Goal: Answer question/provide support: Share knowledge or assist other users

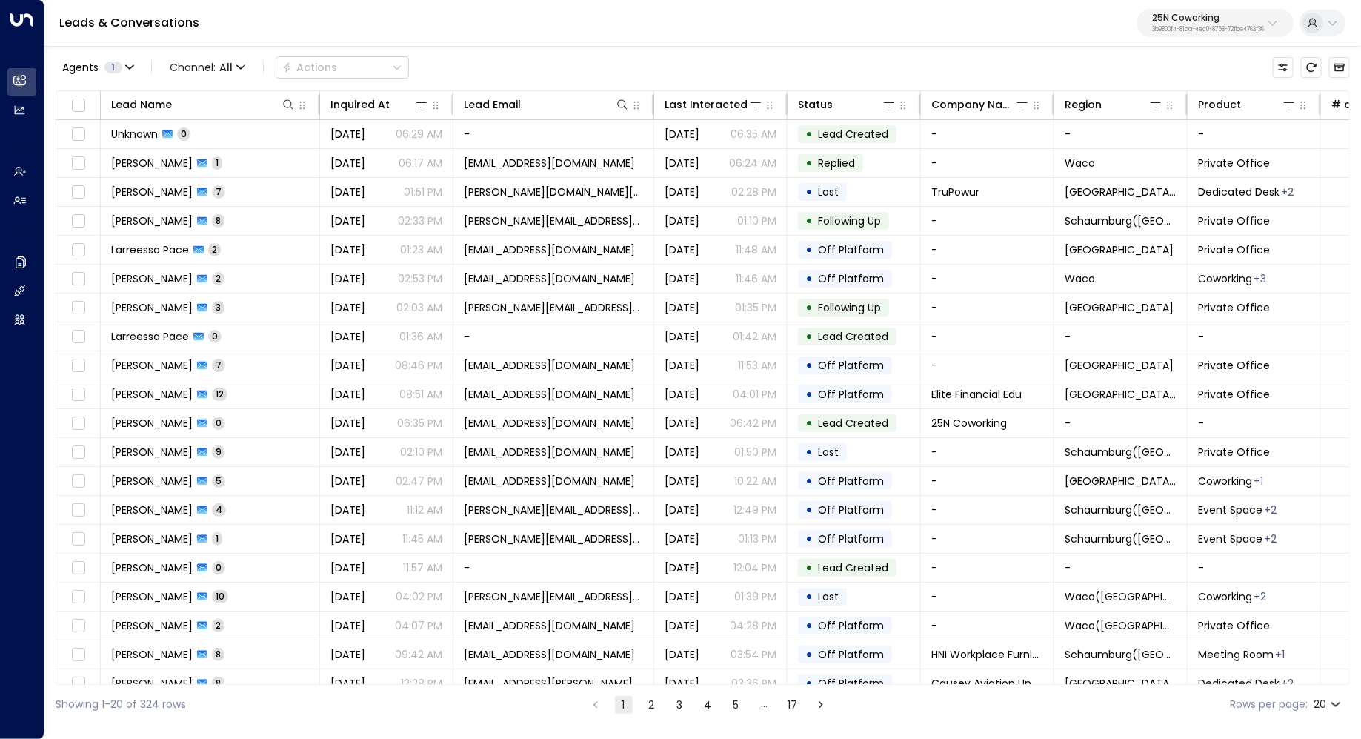
click at [1230, 18] on p "25N Coworking" at bounding box center [1208, 17] width 112 height 9
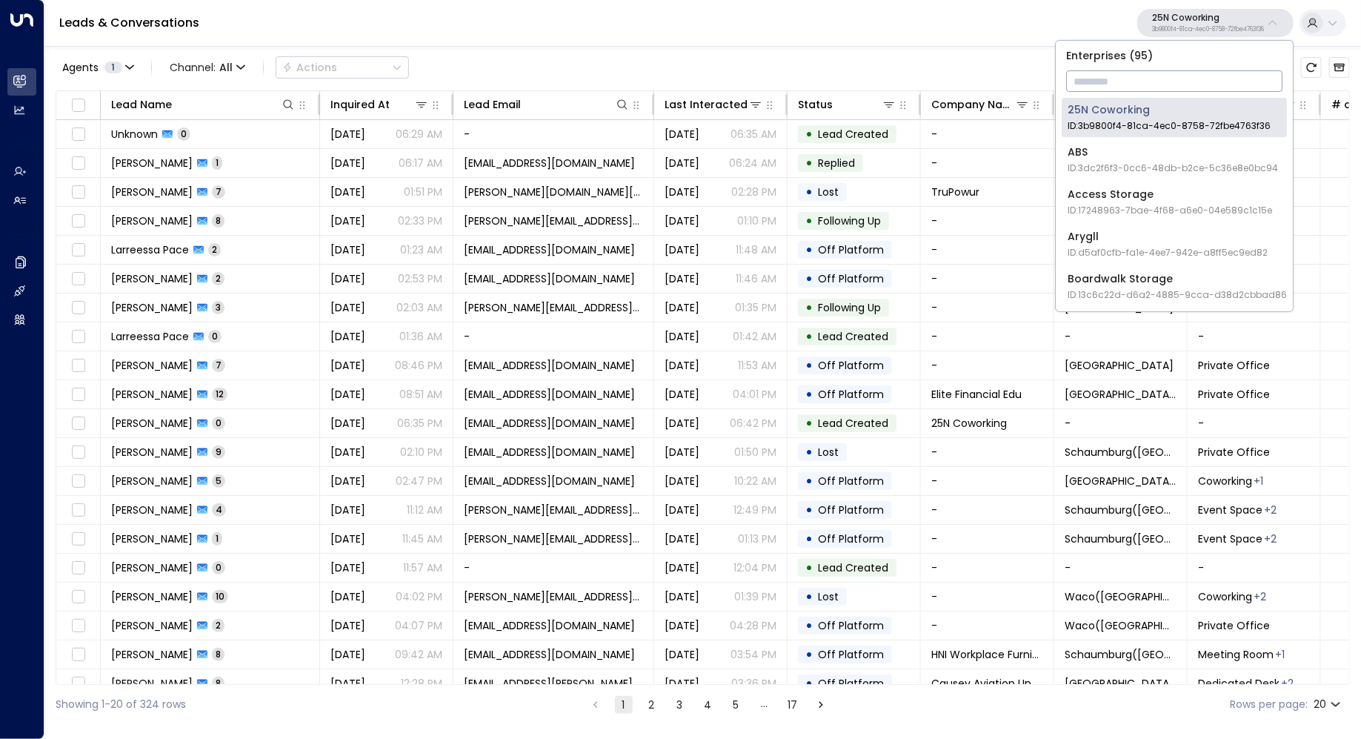
type input "*"
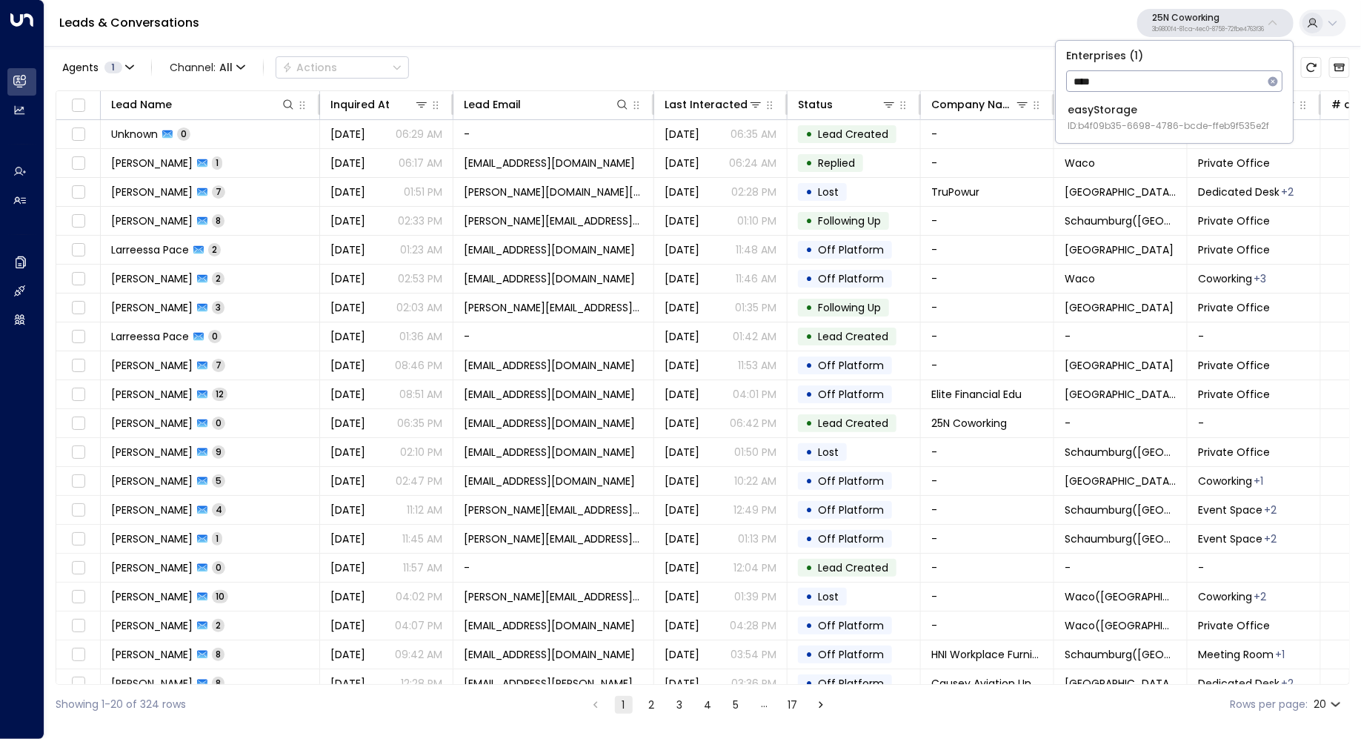
type input "****"
click at [1196, 113] on div "easyStorage ID: b4f09b35-6698-4786-bcde-ffeb9f535e2f" at bounding box center [1169, 117] width 202 height 30
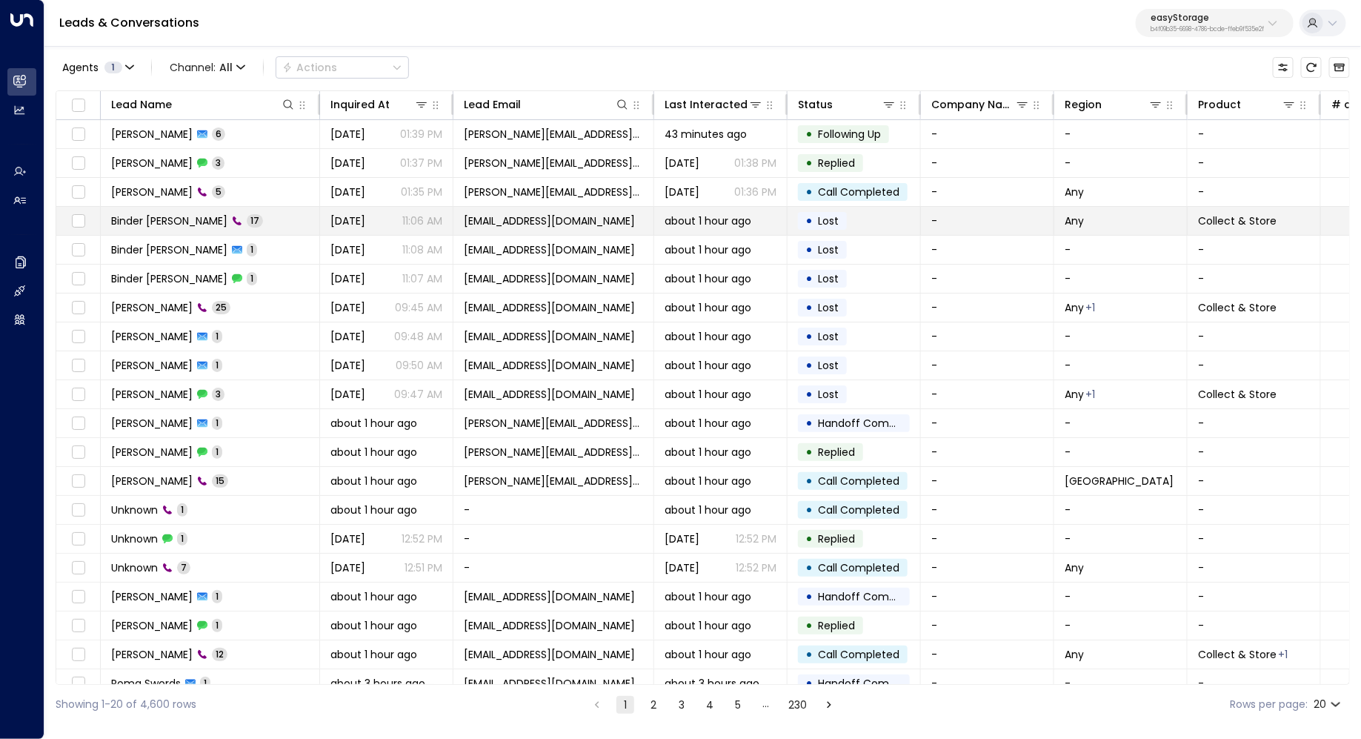
click at [162, 224] on span "Binder [PERSON_NAME]" at bounding box center [169, 220] width 116 height 15
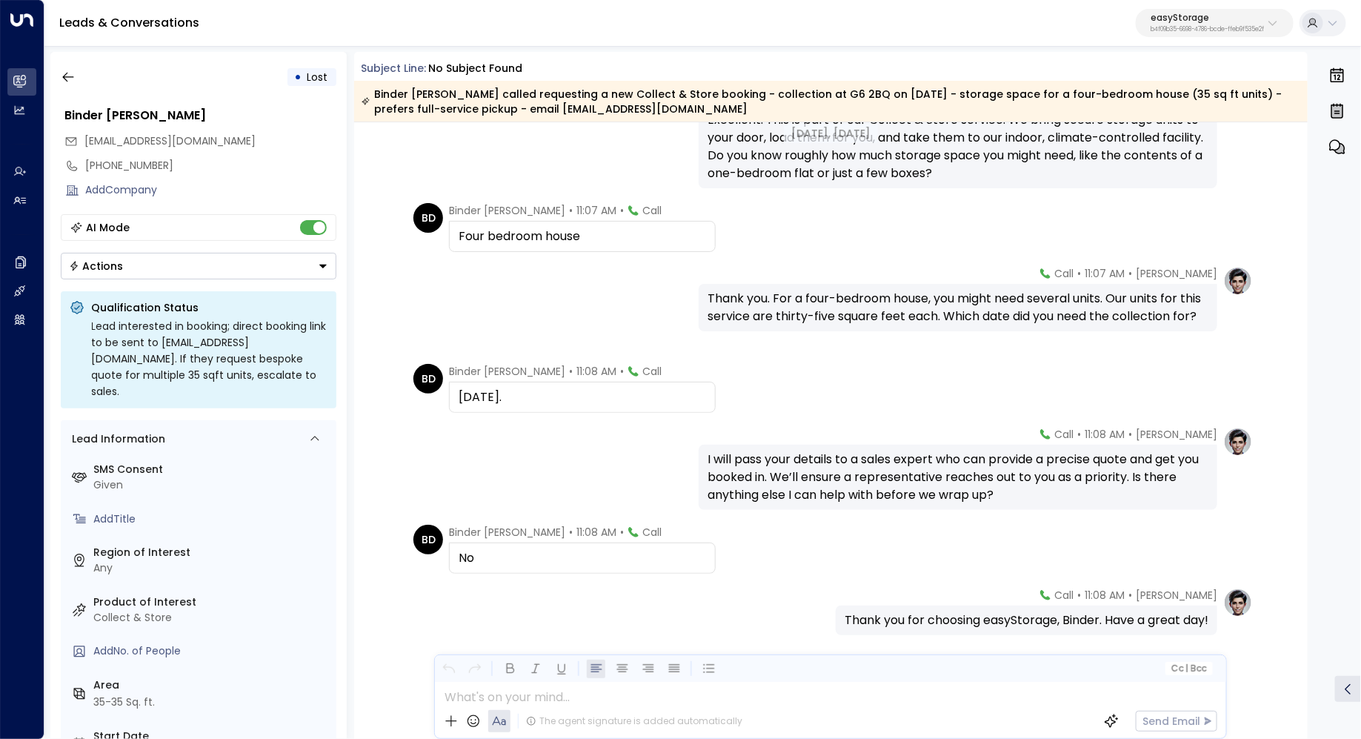
scroll to position [860, 0]
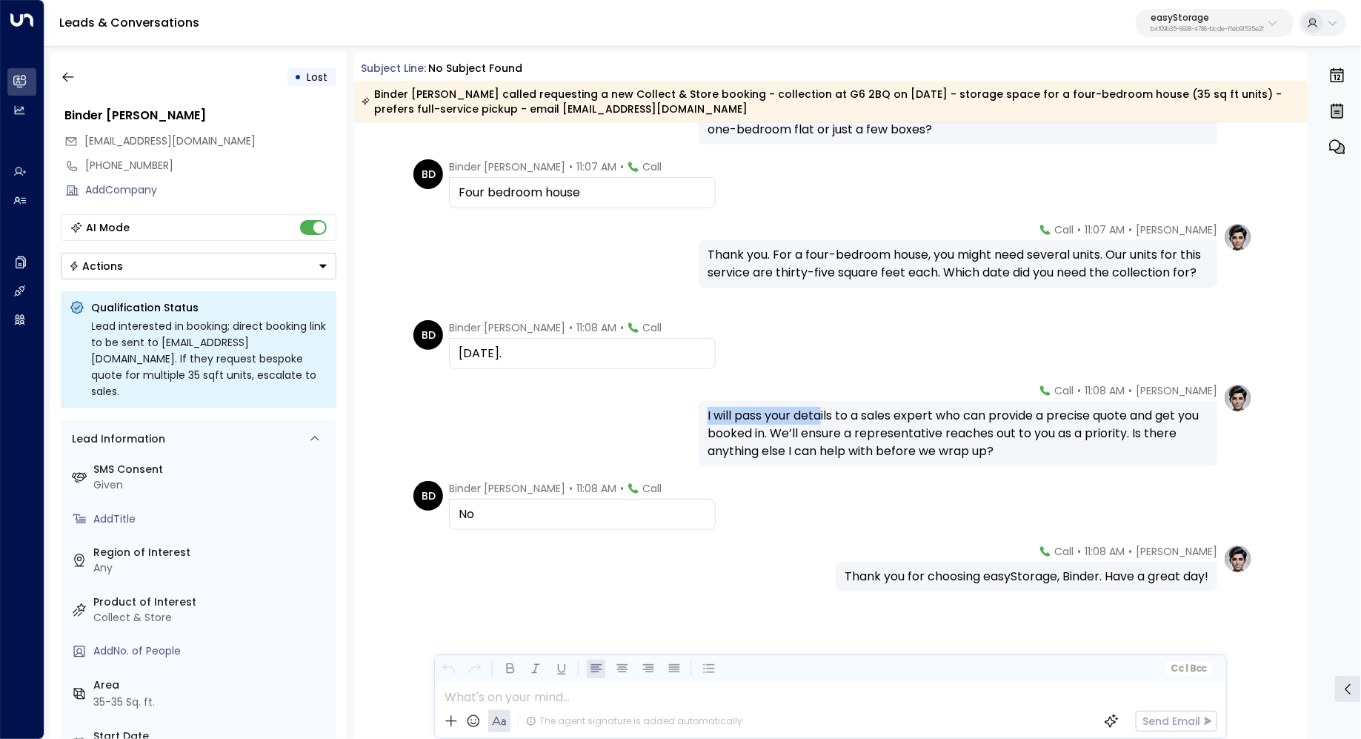
click at [820, 409] on div "I will pass your details to a sales expert who can provide a precise quote and …" at bounding box center [958, 433] width 519 height 65
click at [820, 409] on div "I will pass your details to a sales expert who can provide a precise quote and …" at bounding box center [958, 433] width 501 height 53
click at [70, 68] on button "button" at bounding box center [68, 77] width 27 height 27
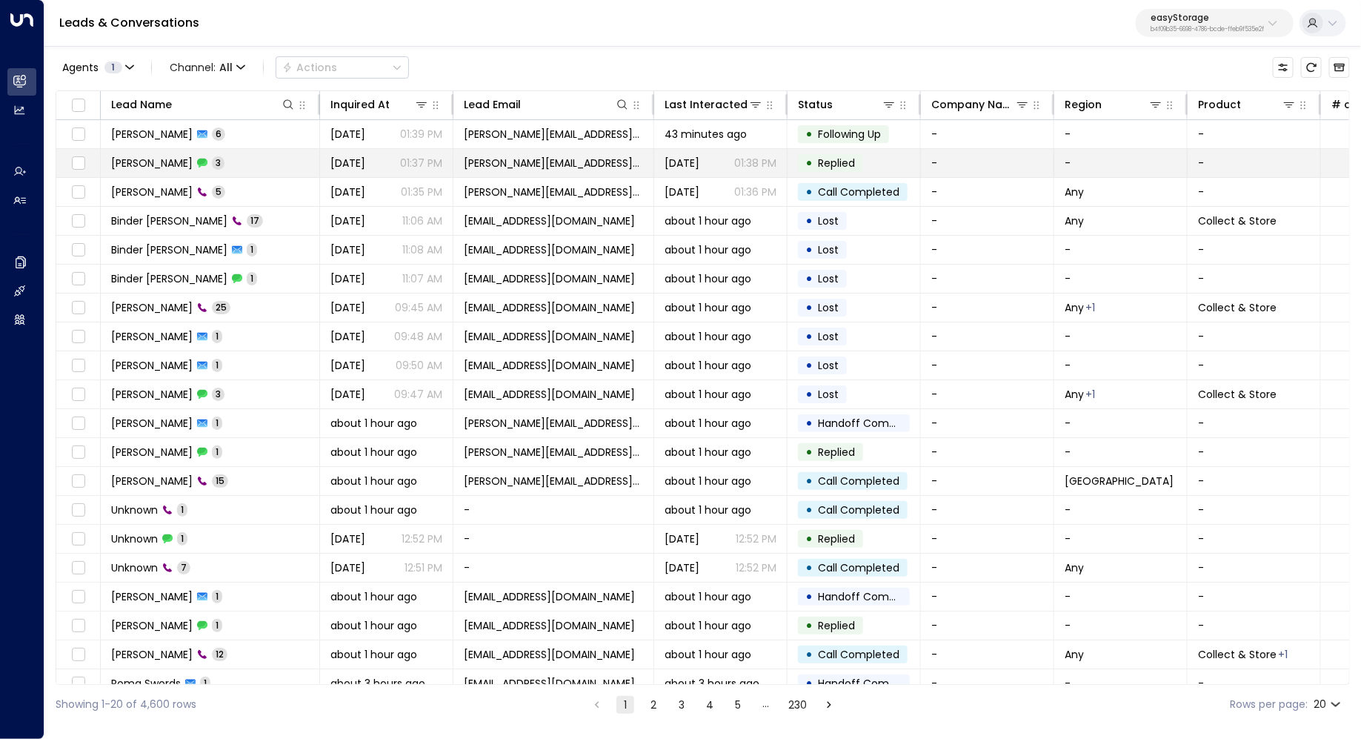
click at [159, 167] on span "[PERSON_NAME]" at bounding box center [152, 163] width 82 height 15
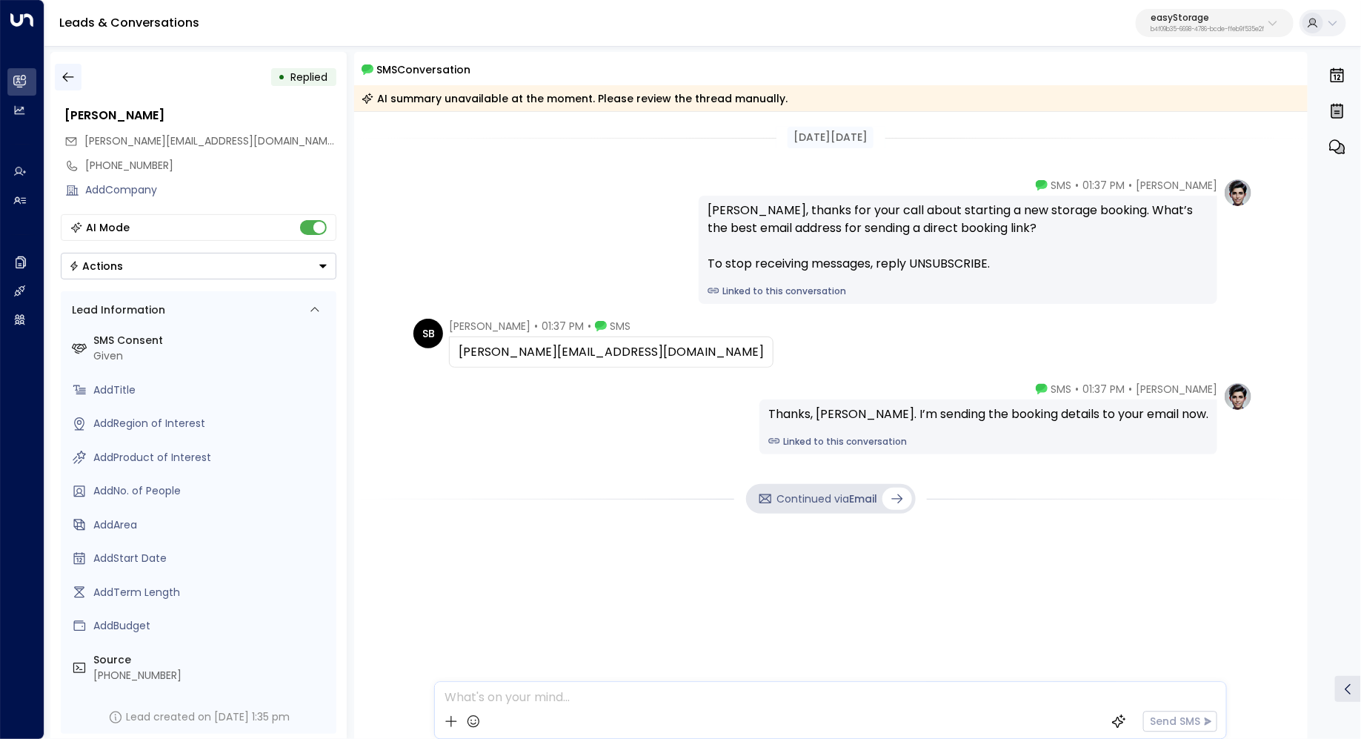
click at [69, 70] on icon "button" at bounding box center [68, 77] width 15 height 15
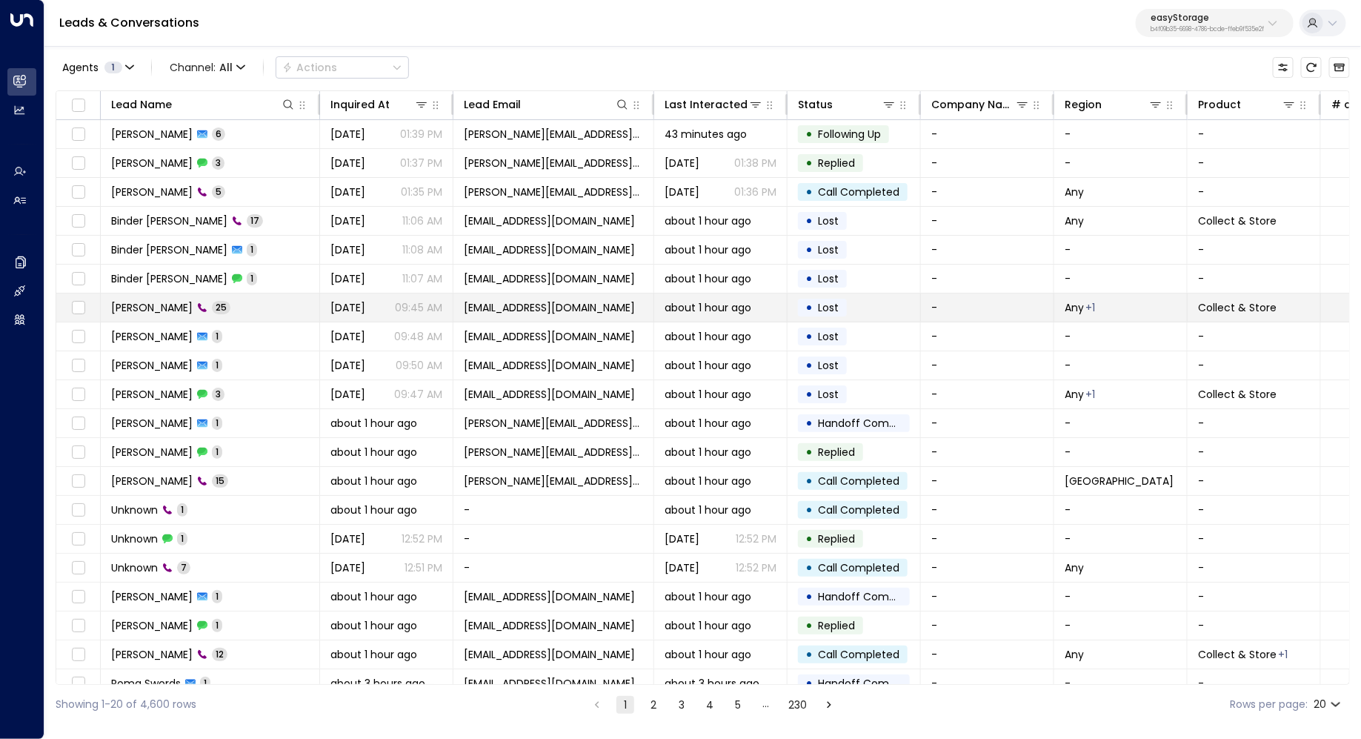
click at [268, 302] on td "[PERSON_NAME] 25" at bounding box center [210, 307] width 219 height 28
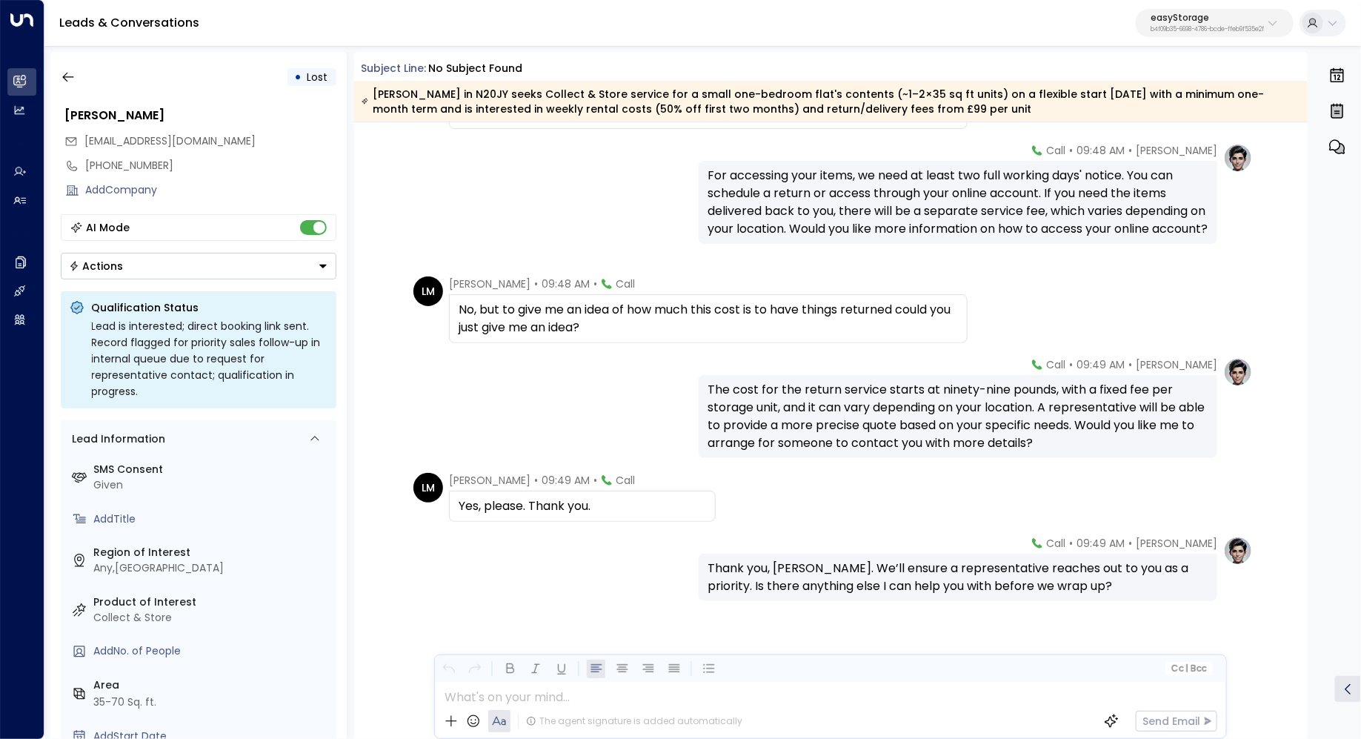
scroll to position [3726, 0]
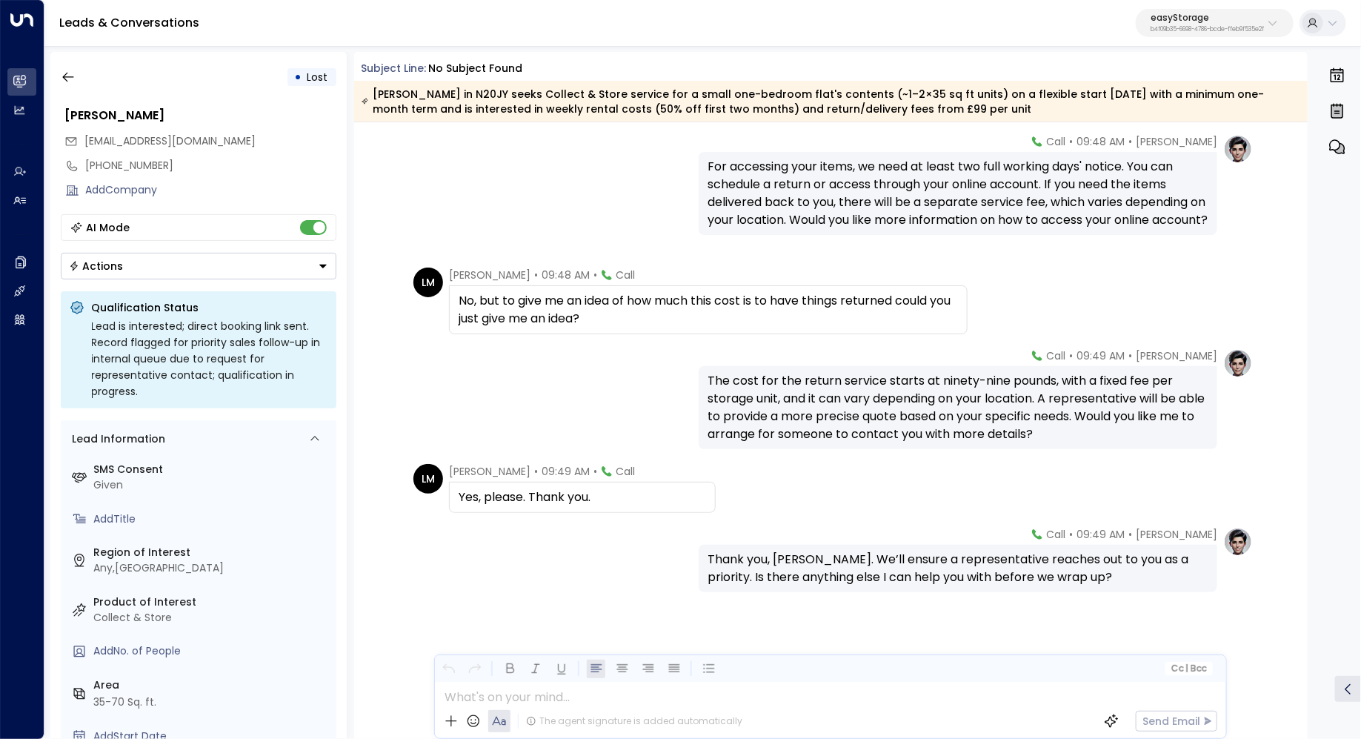
click at [820, 388] on div "The cost for the return service starts at ninety-nine pounds, with a fixed fee …" at bounding box center [958, 407] width 501 height 71
click at [837, 390] on div "The cost for the return service starts at ninety-nine pounds, with a fixed fee …" at bounding box center [958, 407] width 501 height 71
drag, startPoint x: 851, startPoint y: 381, endPoint x: 847, endPoint y: 389, distance: 9.0
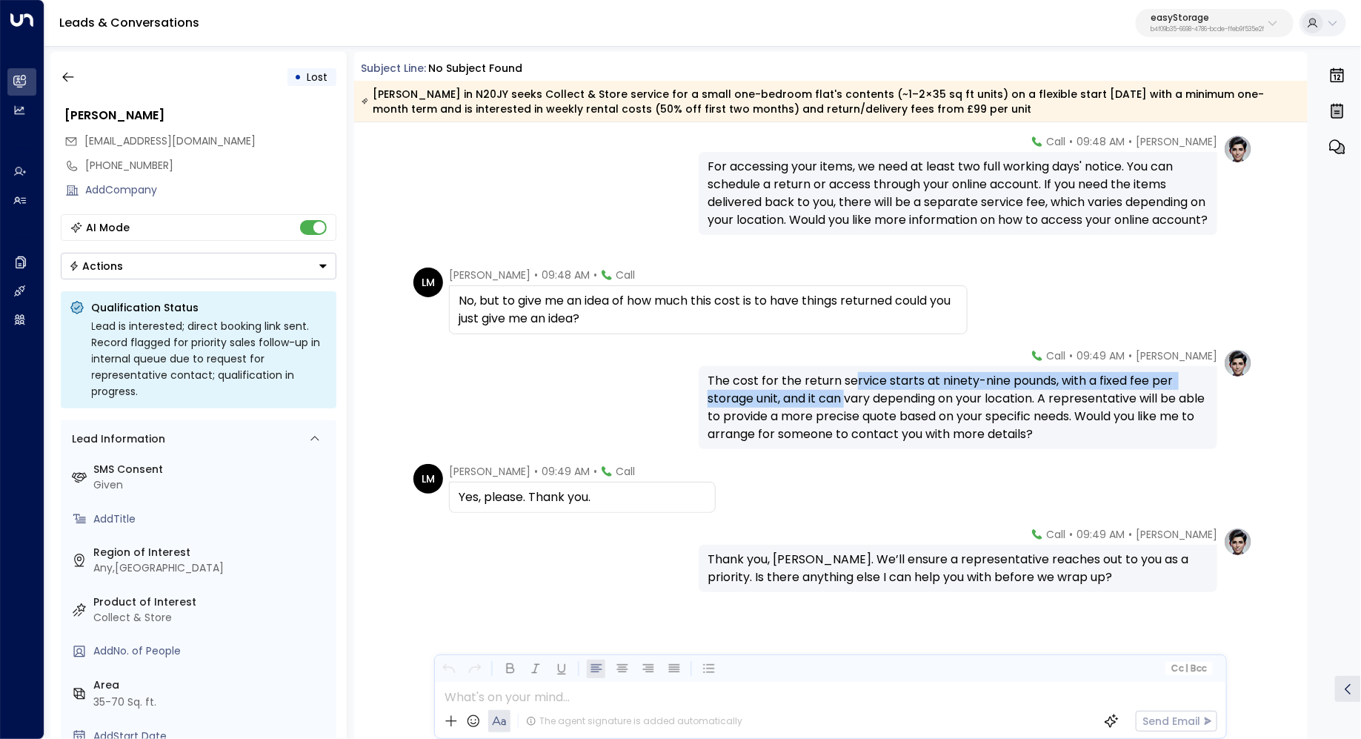
click at [847, 389] on div "The cost for the return service starts at ninety-nine pounds, with a fixed fee …" at bounding box center [958, 407] width 501 height 71
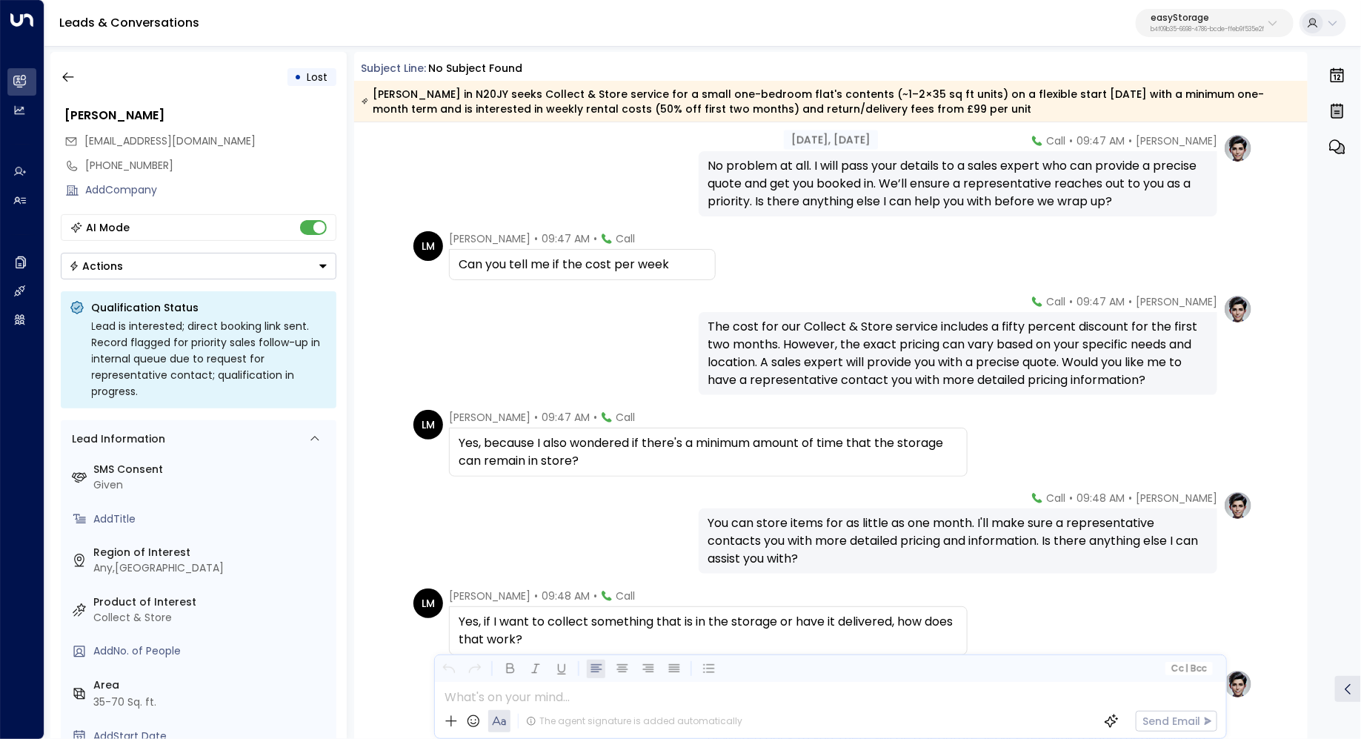
scroll to position [1334, 0]
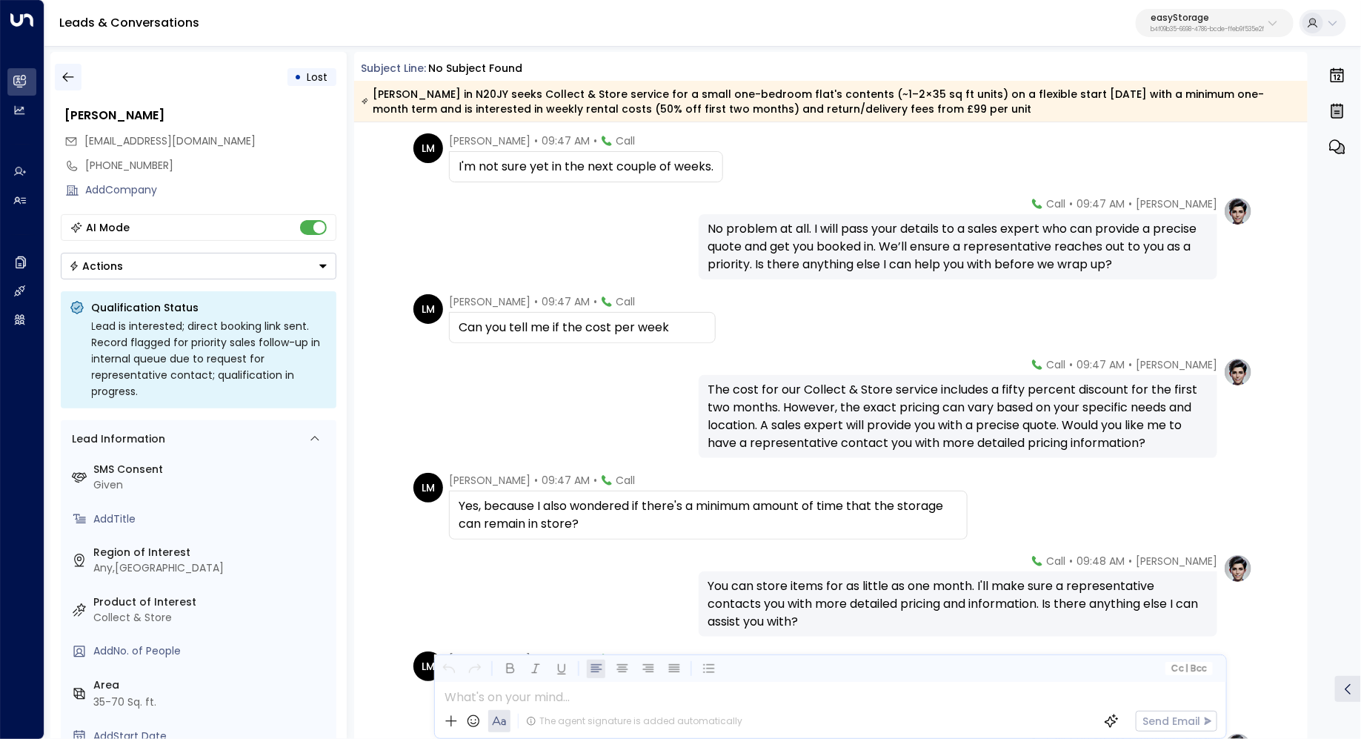
click at [61, 79] on icon "button" at bounding box center [68, 77] width 15 height 15
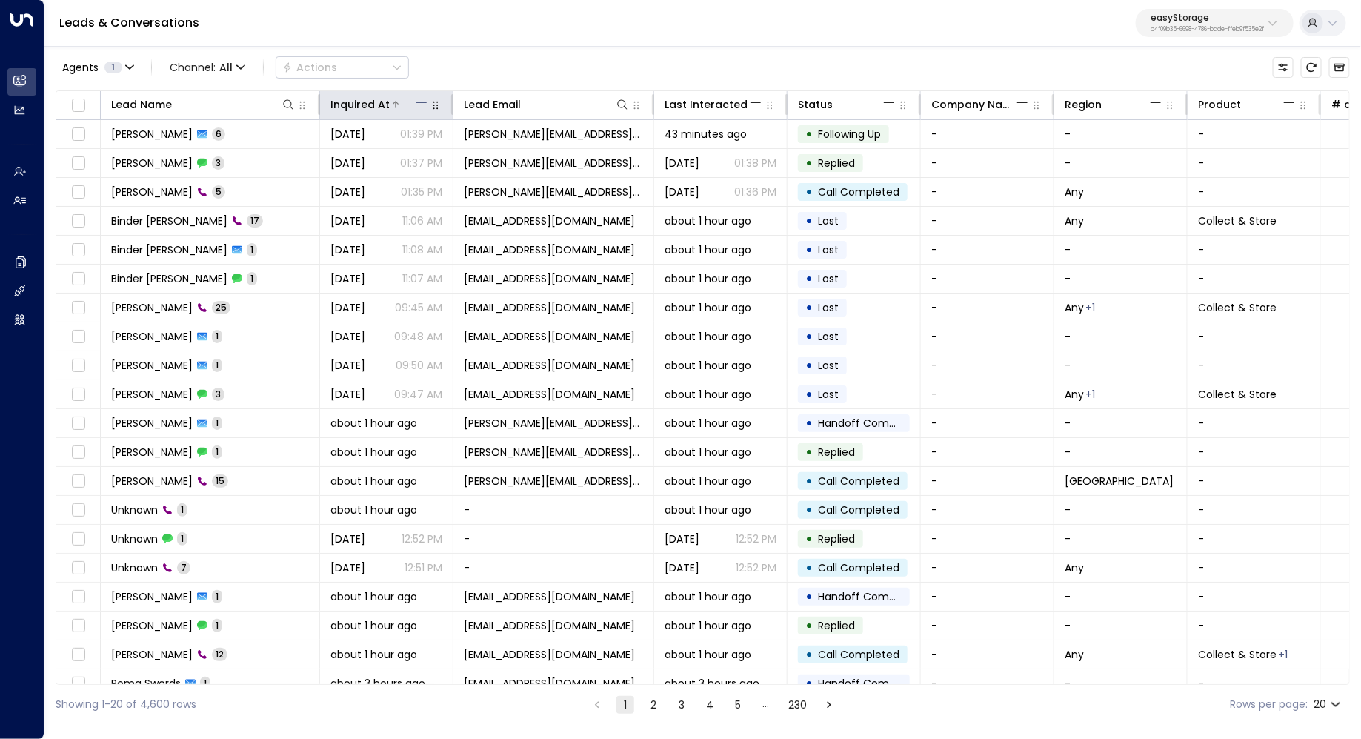
click at [391, 105] on icon at bounding box center [395, 104] width 9 height 9
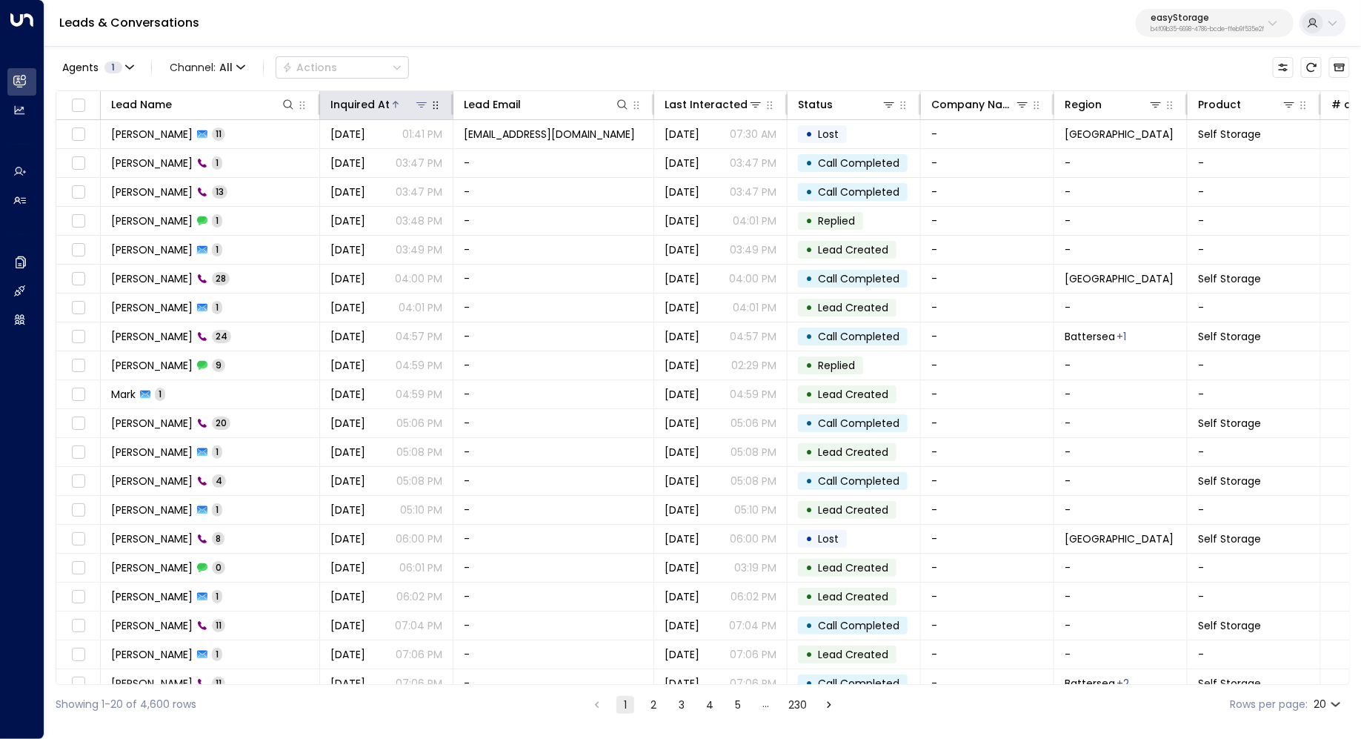
click at [386, 104] on div "Inquired At" at bounding box center [360, 105] width 59 height 18
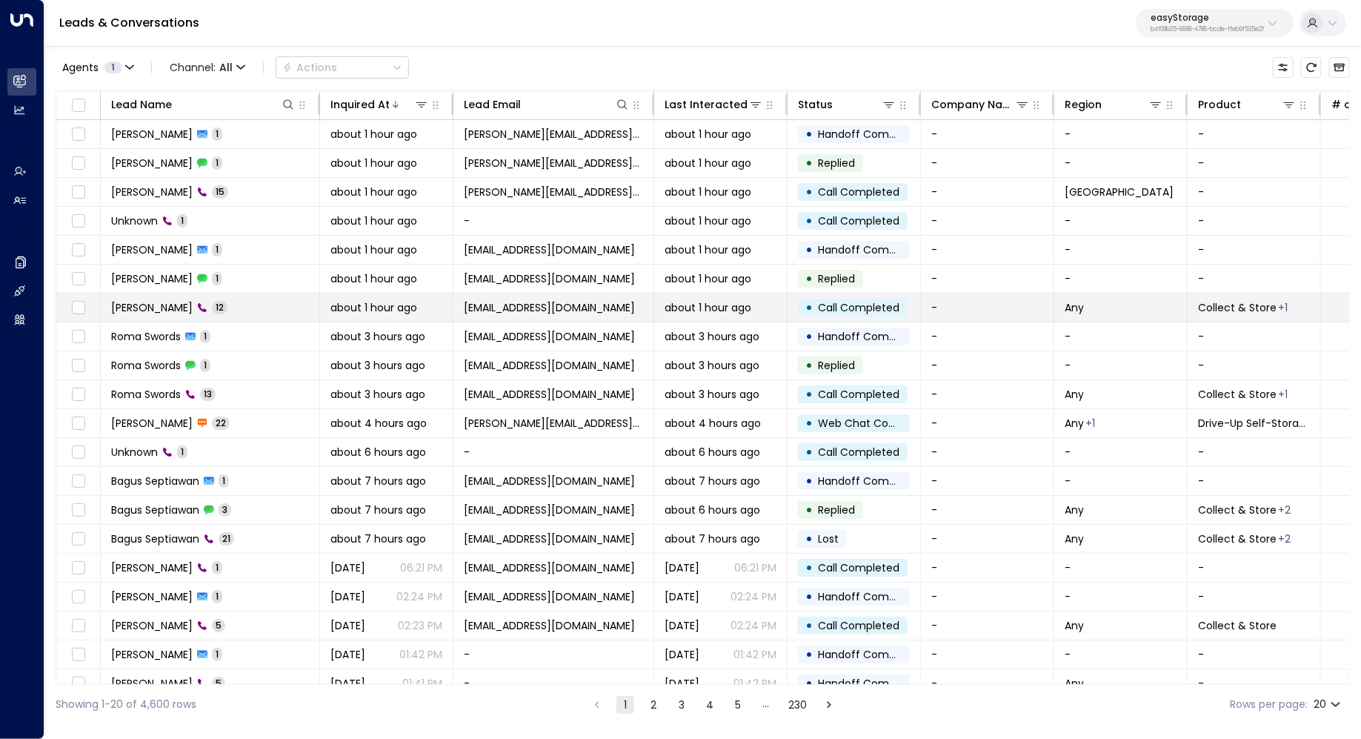
scroll to position [11, 0]
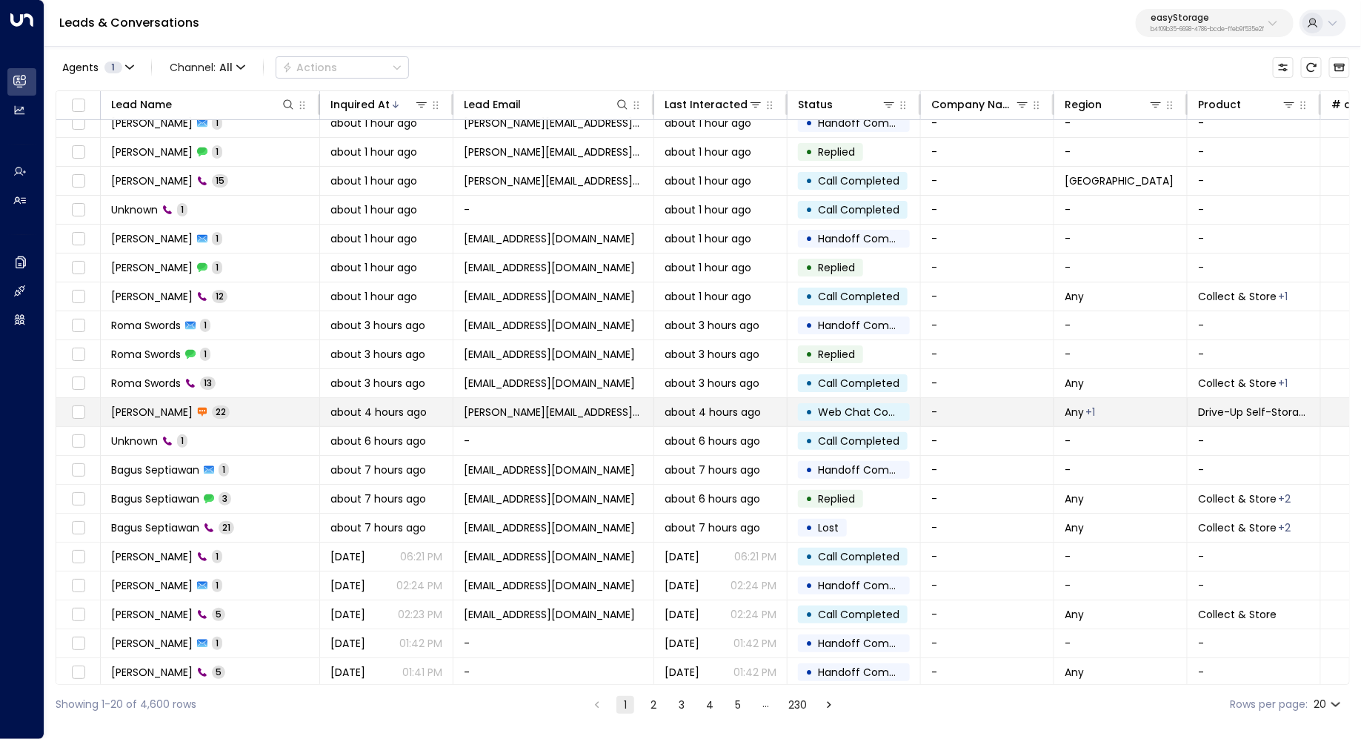
click at [260, 408] on td "[PERSON_NAME] Orange 22" at bounding box center [210, 412] width 219 height 28
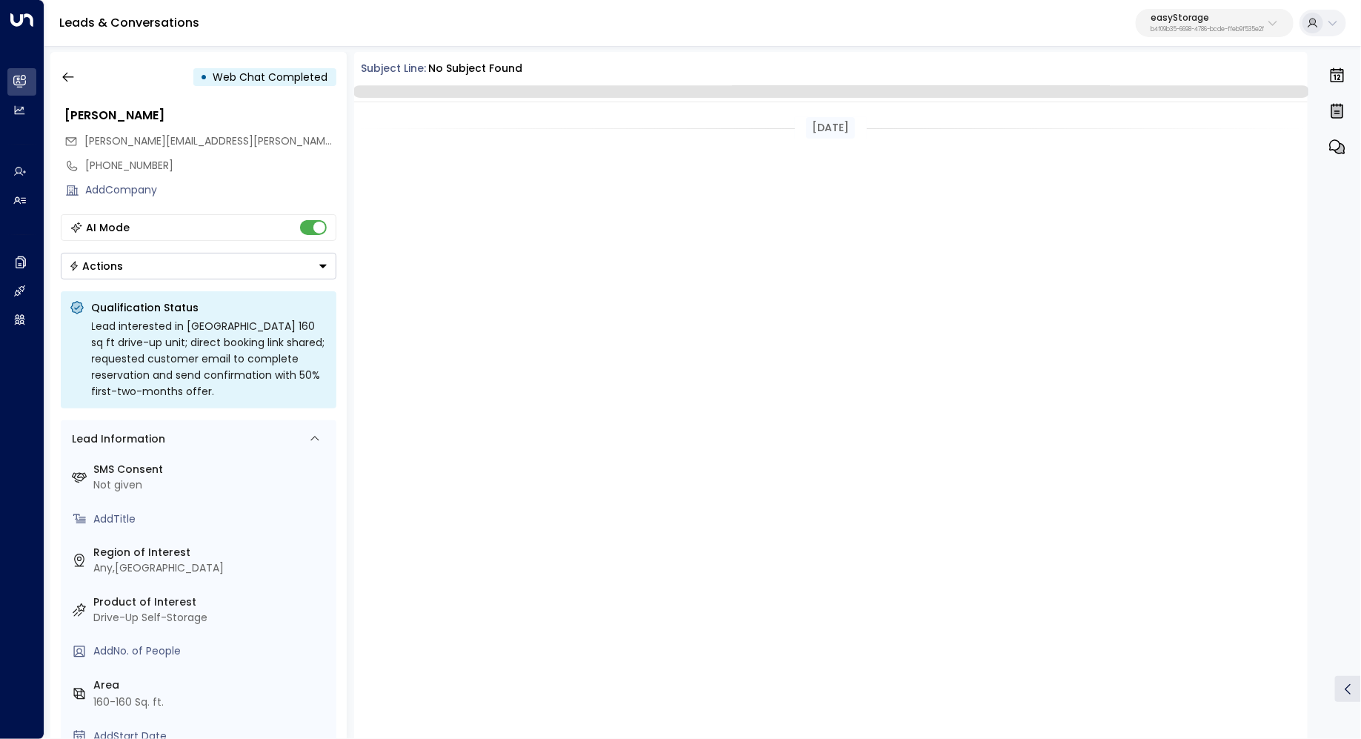
scroll to position [4091, 0]
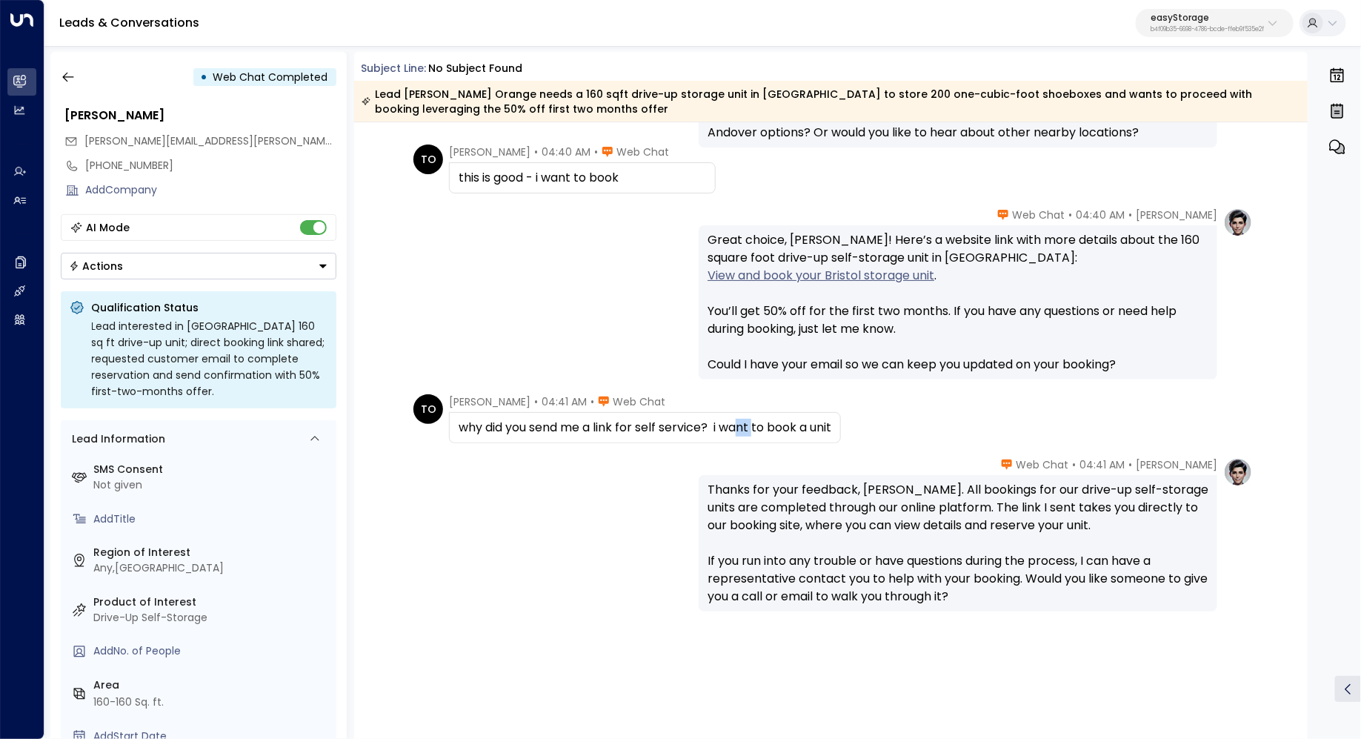
drag, startPoint x: 741, startPoint y: 424, endPoint x: 756, endPoint y: 424, distance: 14.8
click at [755, 424] on div "why did you send me a link for self service? i want to book a unit" at bounding box center [645, 428] width 373 height 18
click at [756, 424] on div "why did you send me a link for self service? i want to book a unit" at bounding box center [645, 428] width 373 height 18
click at [900, 495] on div "Thanks for your feedback, [PERSON_NAME]. All bookings for our drive-up self-sto…" at bounding box center [958, 543] width 501 height 125
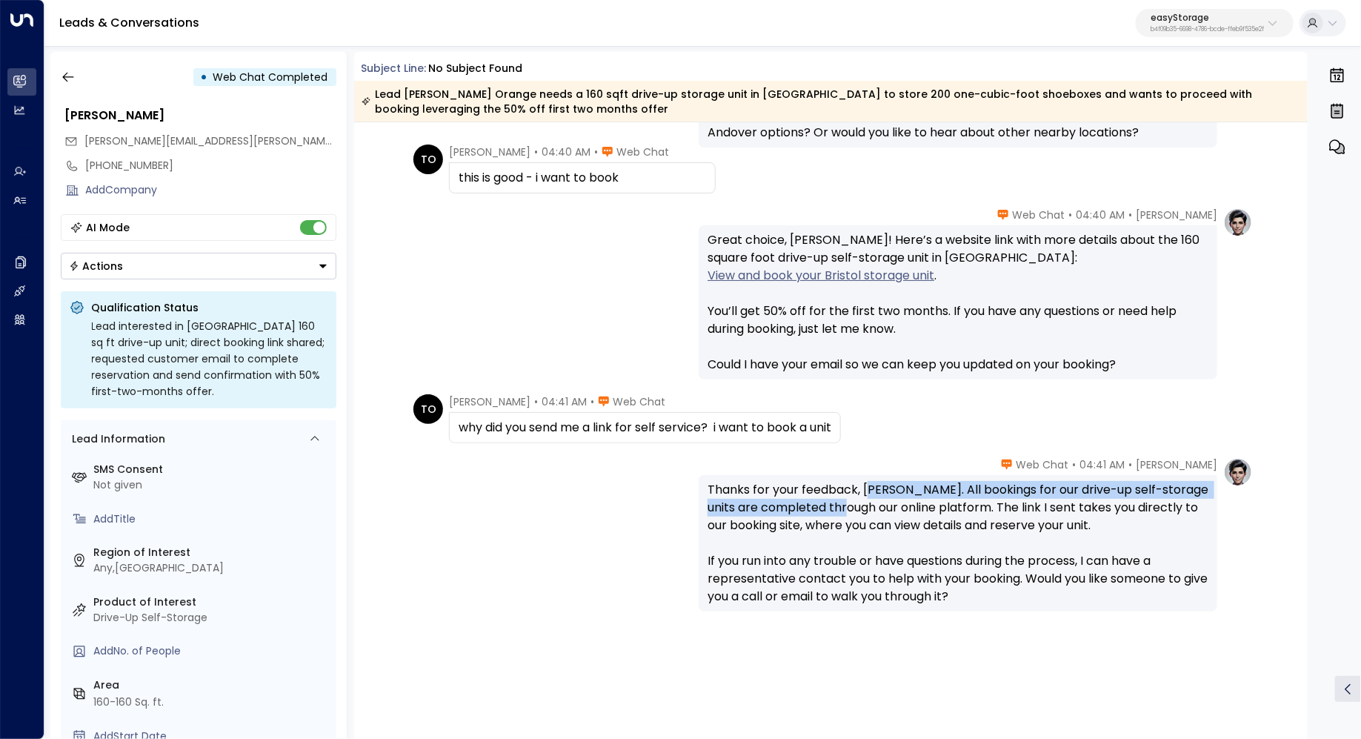
drag, startPoint x: 869, startPoint y: 495, endPoint x: 868, endPoint y: 502, distance: 7.6
click at [868, 502] on div "Thanks for your feedback, [PERSON_NAME]. All bookings for our drive-up self-sto…" at bounding box center [958, 543] width 501 height 125
drag, startPoint x: 873, startPoint y: 491, endPoint x: 873, endPoint y: 505, distance: 13.3
click at [873, 505] on div "Thanks for your feedback, [PERSON_NAME]. All bookings for our drive-up self-sto…" at bounding box center [958, 543] width 501 height 125
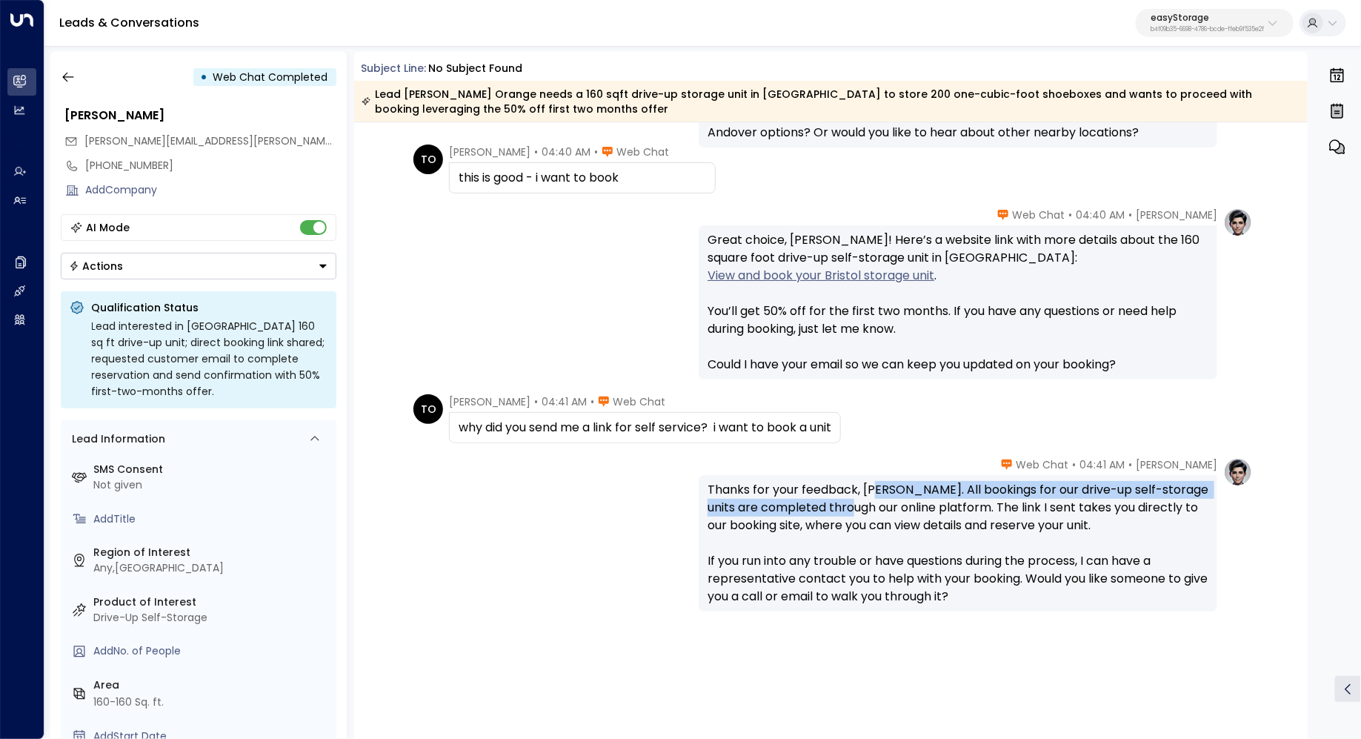
click at [873, 505] on div "Thanks for your feedback, [PERSON_NAME]. All bookings for our drive-up self-sto…" at bounding box center [958, 543] width 501 height 125
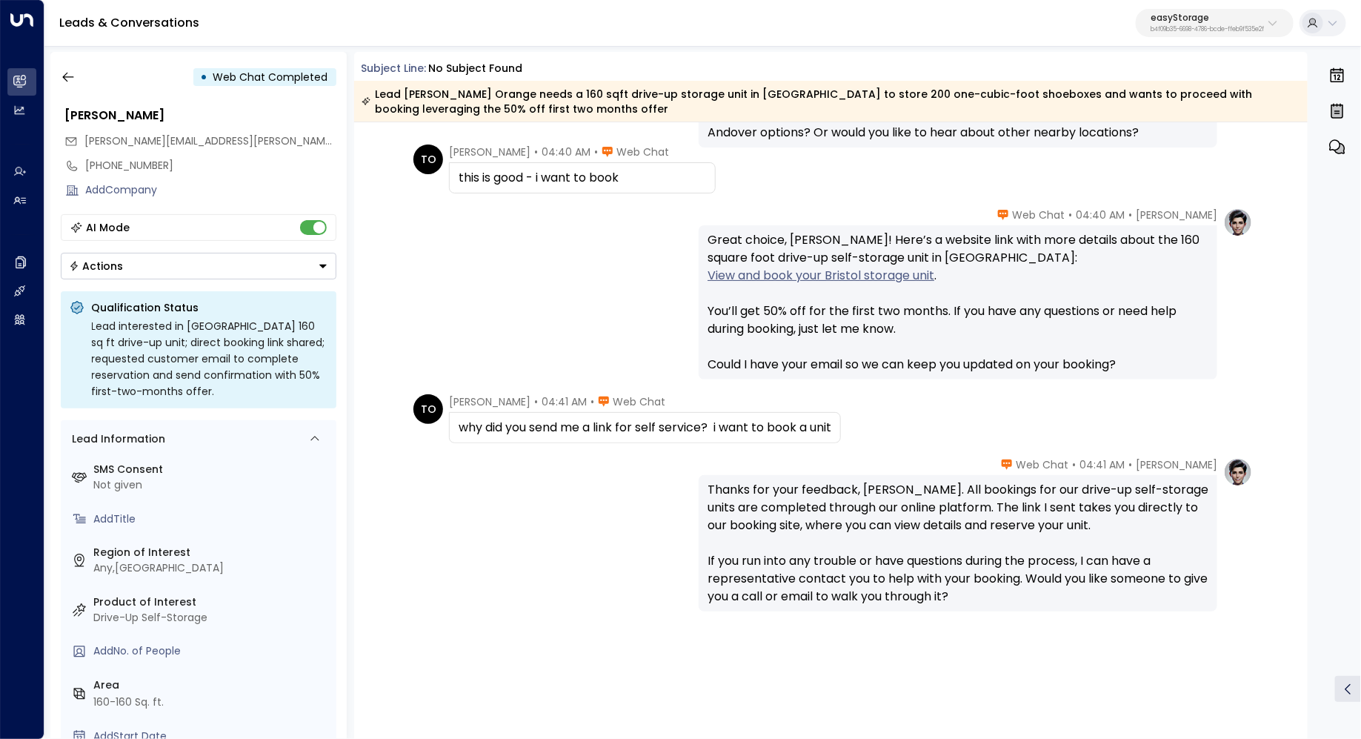
scroll to position [3990, 0]
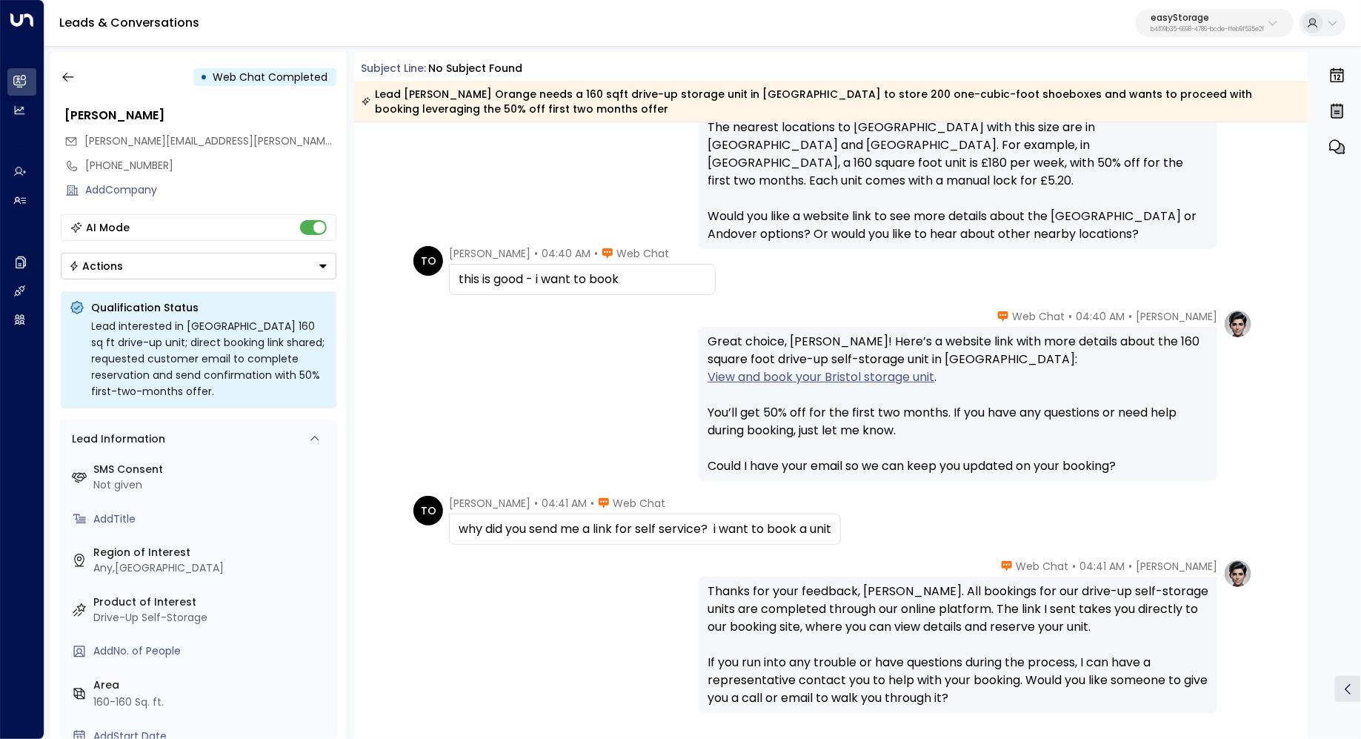
click at [832, 383] on link "View and book your Bristol storage unit" at bounding box center [821, 377] width 227 height 18
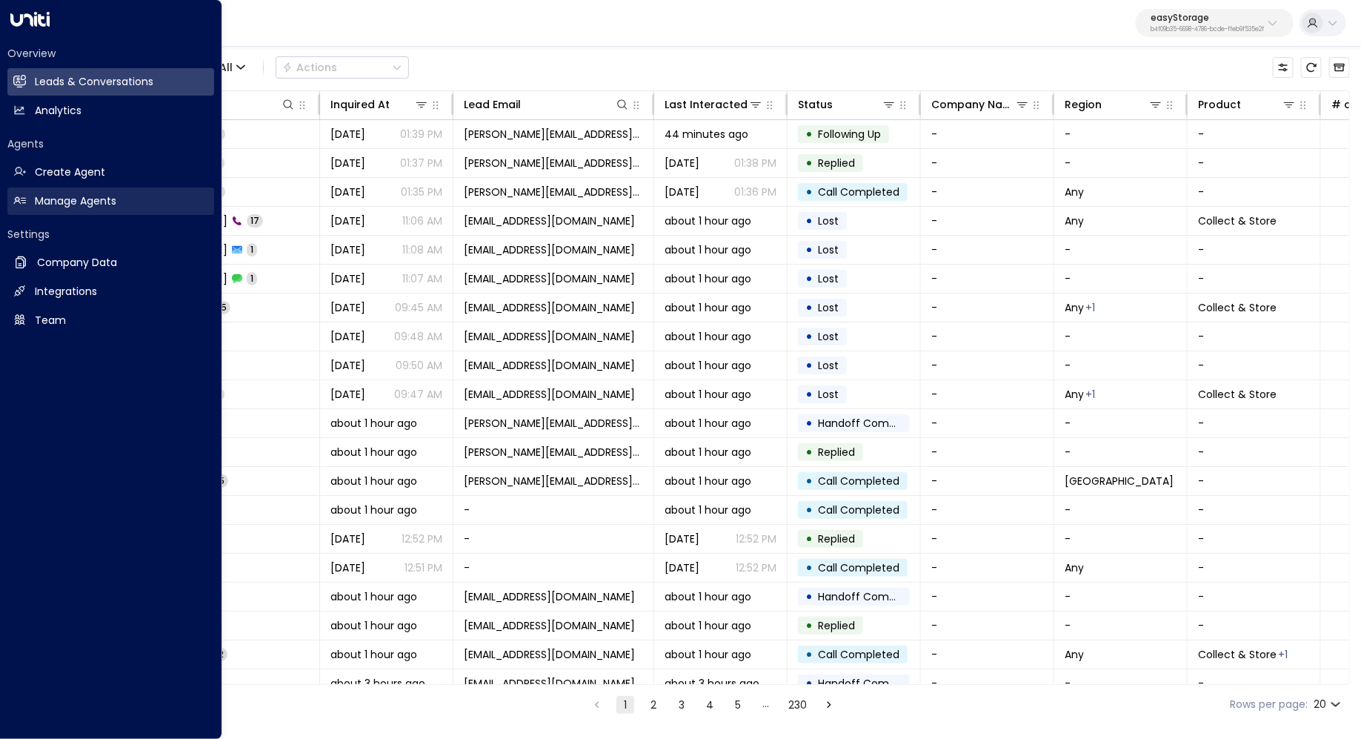
click at [75, 193] on h2 "Manage Agents" at bounding box center [76, 201] width 82 height 16
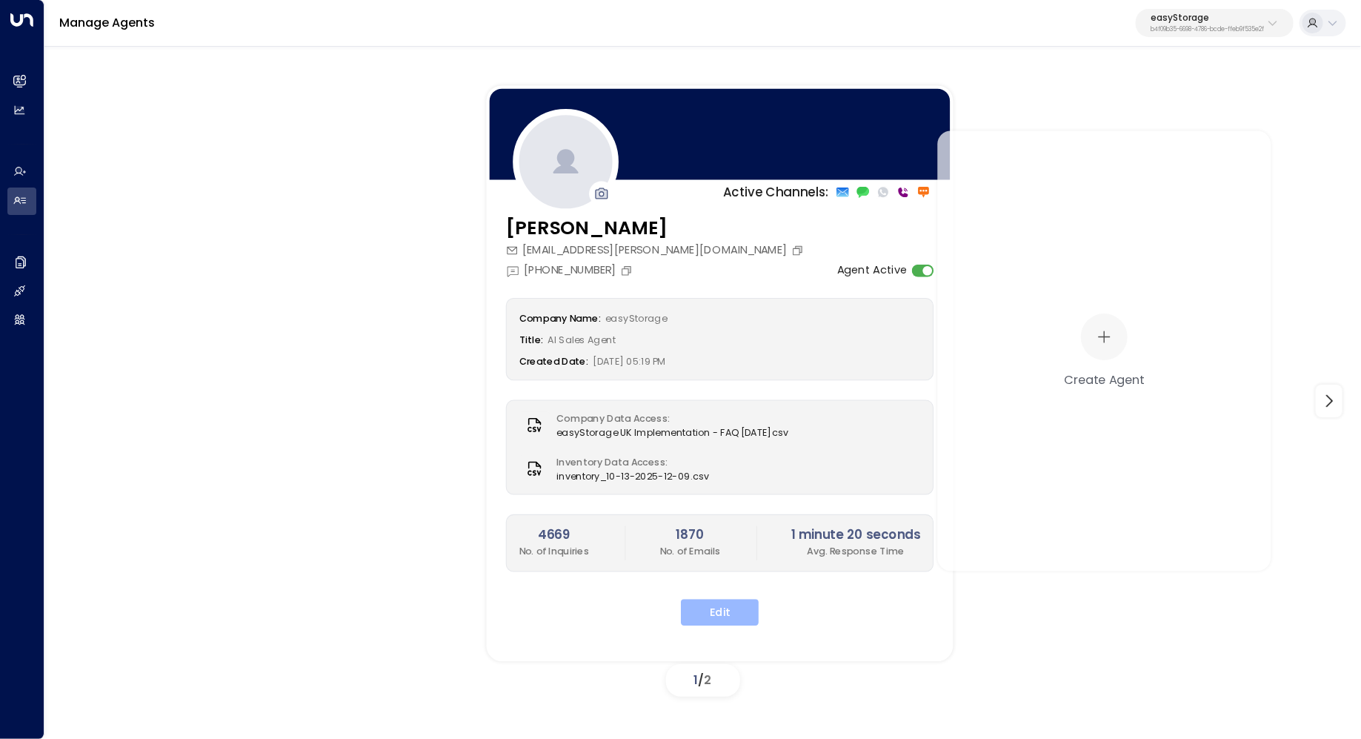
click at [733, 600] on button "Edit" at bounding box center [720, 613] width 78 height 27
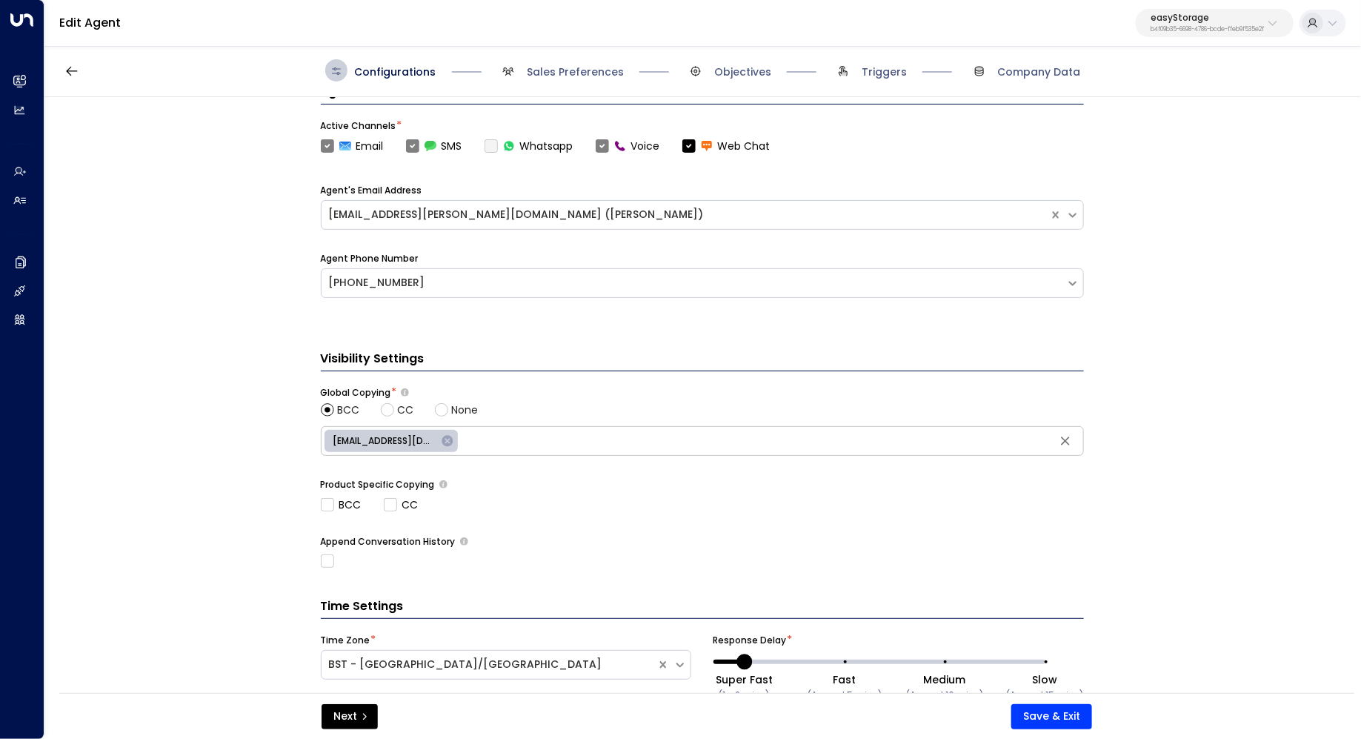
scroll to position [468, 0]
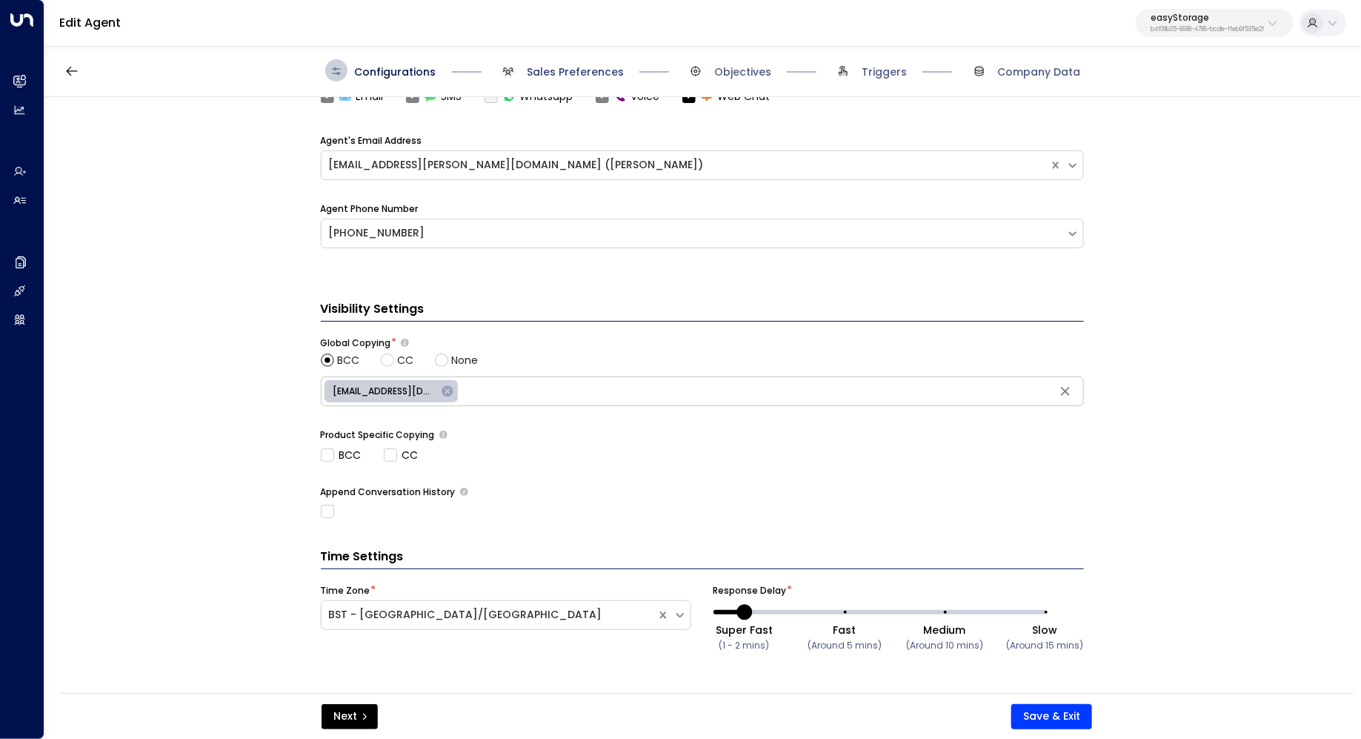
click at [590, 69] on span "Sales Preferences" at bounding box center [575, 71] width 97 height 15
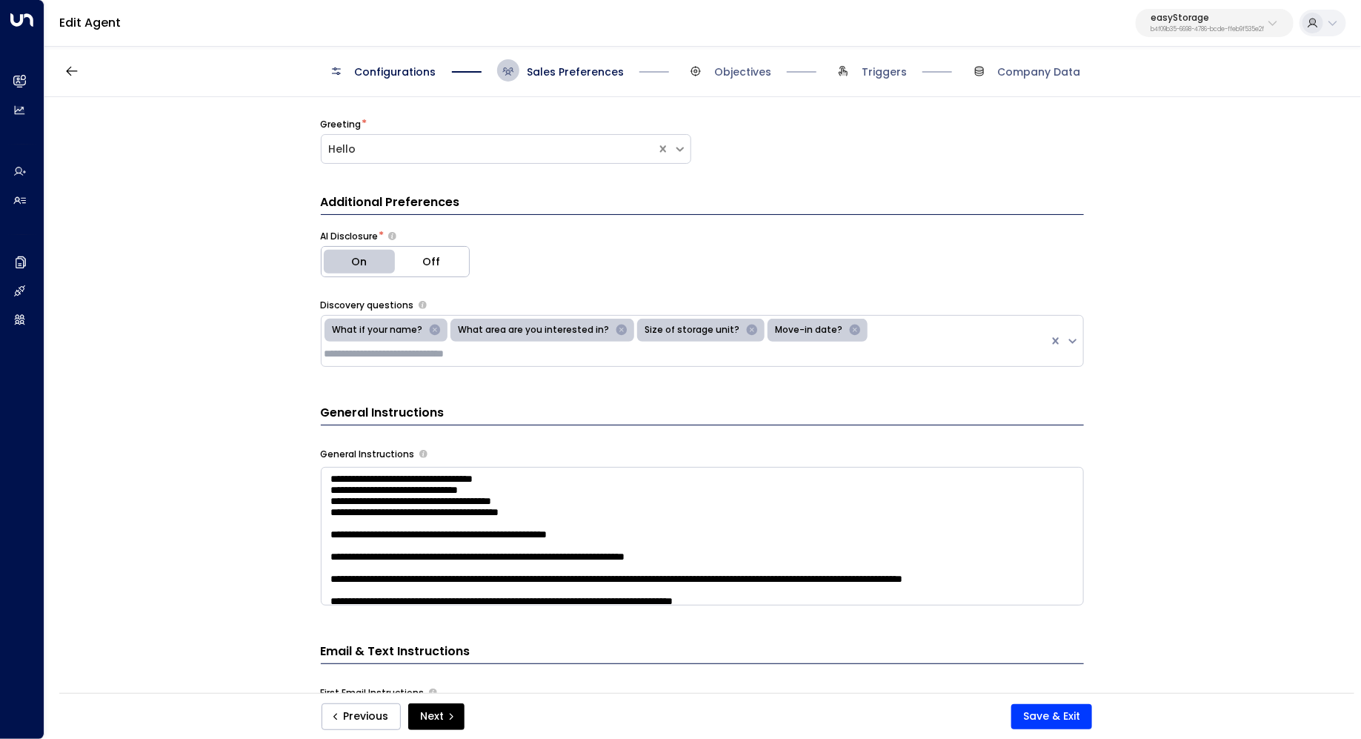
scroll to position [334, 0]
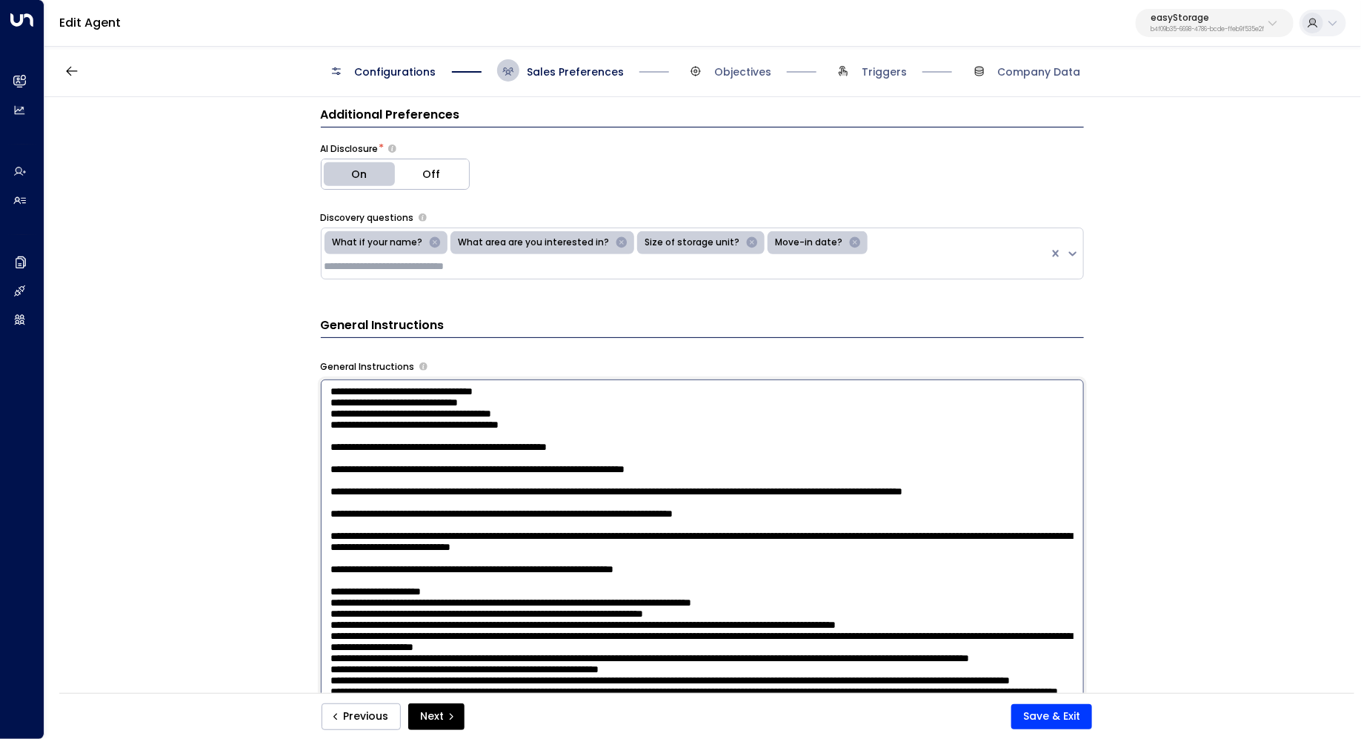
click at [948, 417] on textarea at bounding box center [702, 573] width 763 height 388
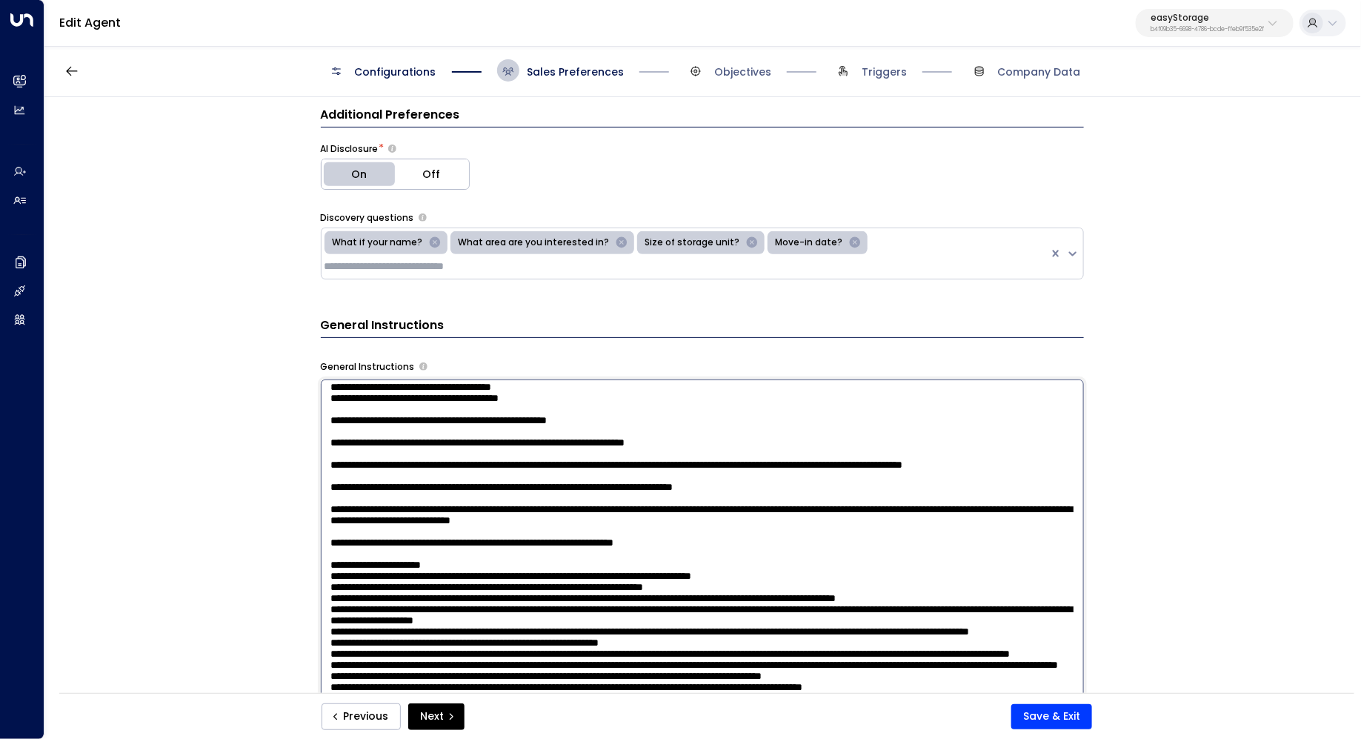
scroll to position [154, 0]
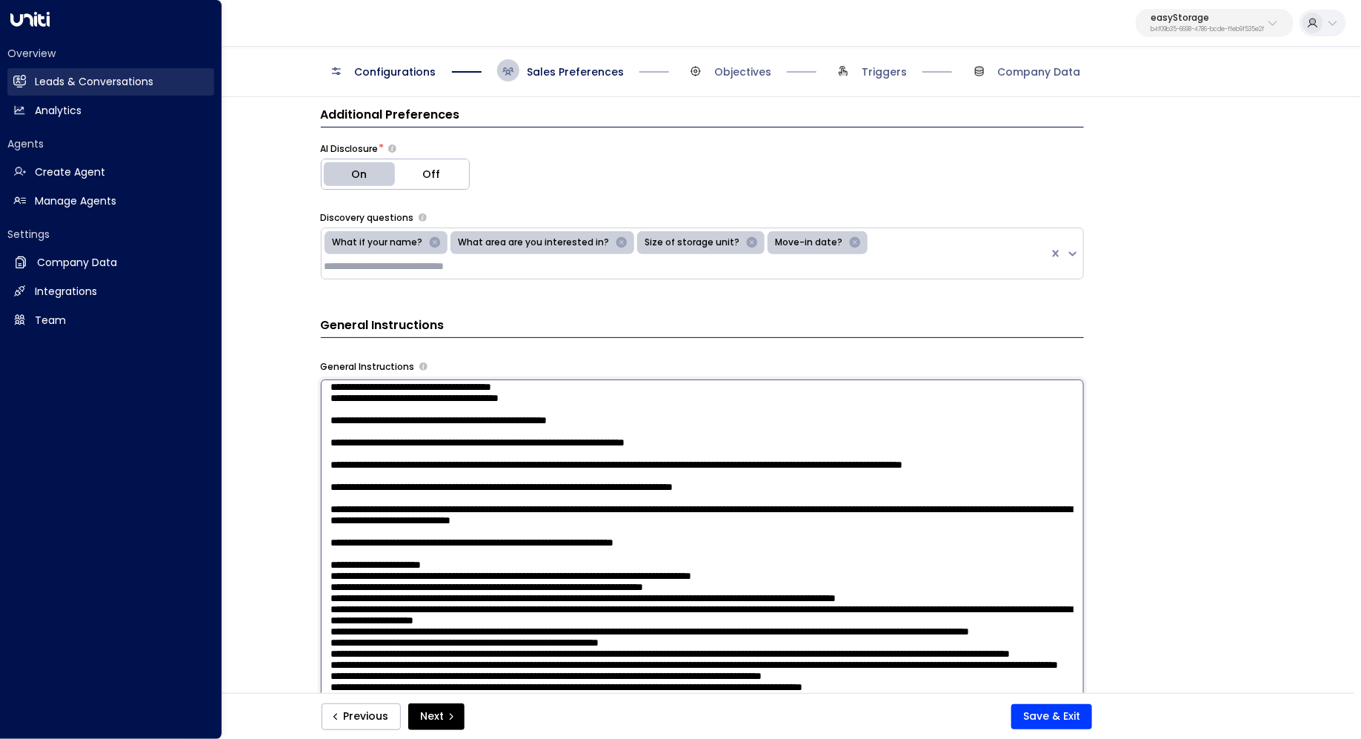
click at [48, 75] on h2 "Leads & Conversations" at bounding box center [94, 82] width 119 height 16
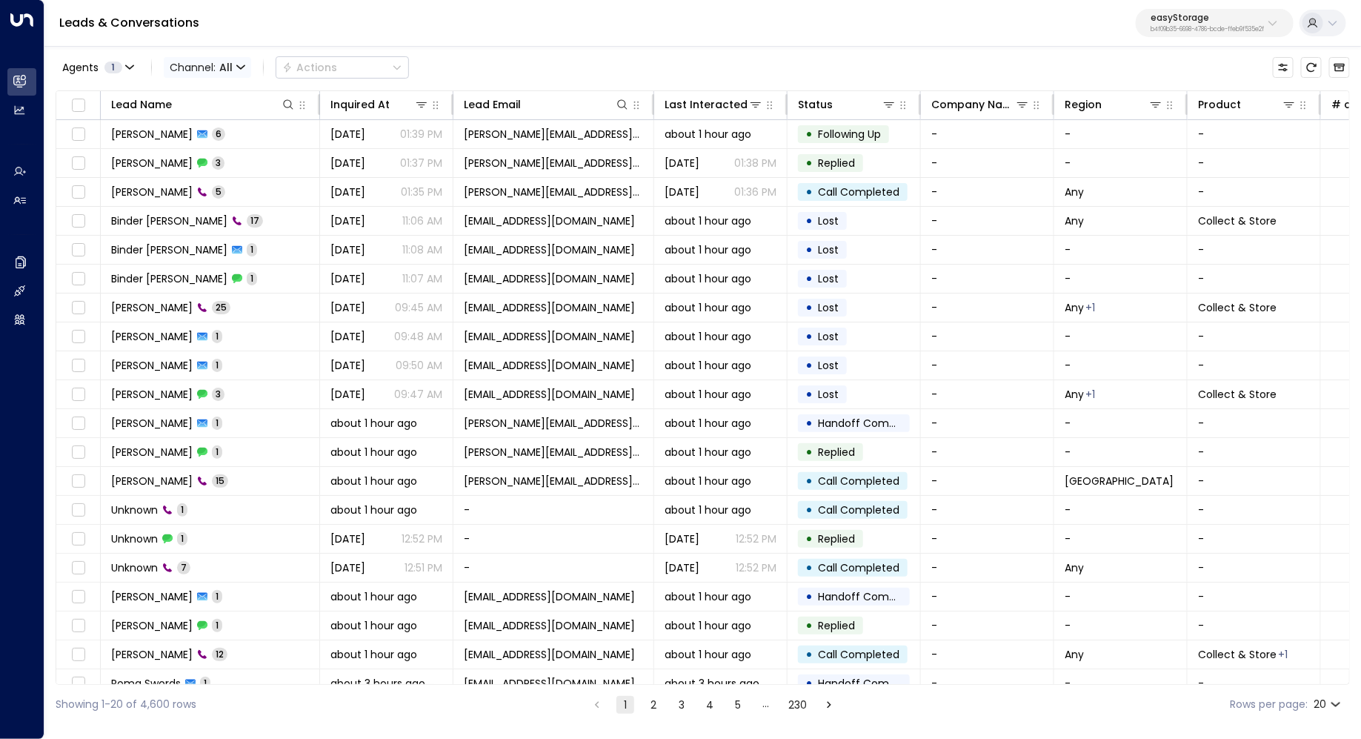
click at [219, 76] on span "Channel: All" at bounding box center [207, 67] width 87 height 21
click at [206, 206] on span "Web Chat" at bounding box center [207, 211] width 54 height 16
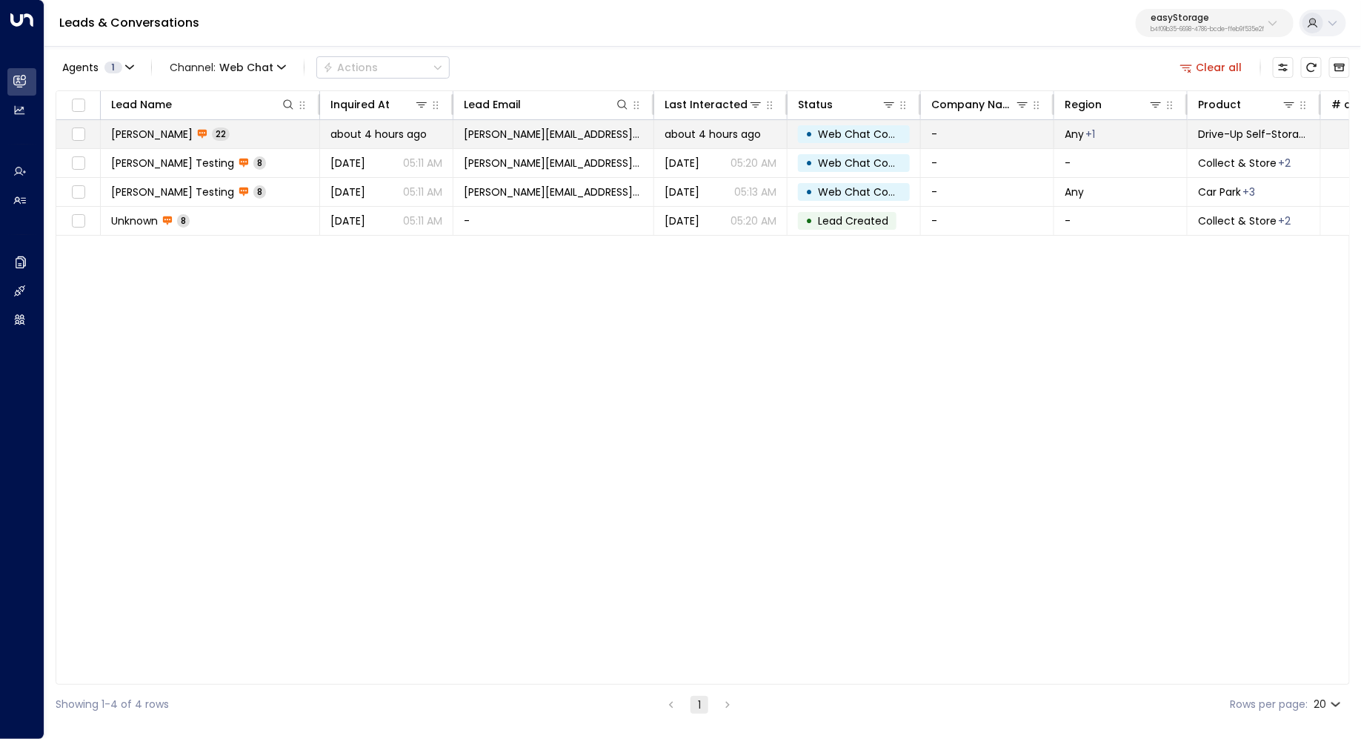
click at [251, 137] on td "[PERSON_NAME] Orange 22" at bounding box center [210, 134] width 219 height 28
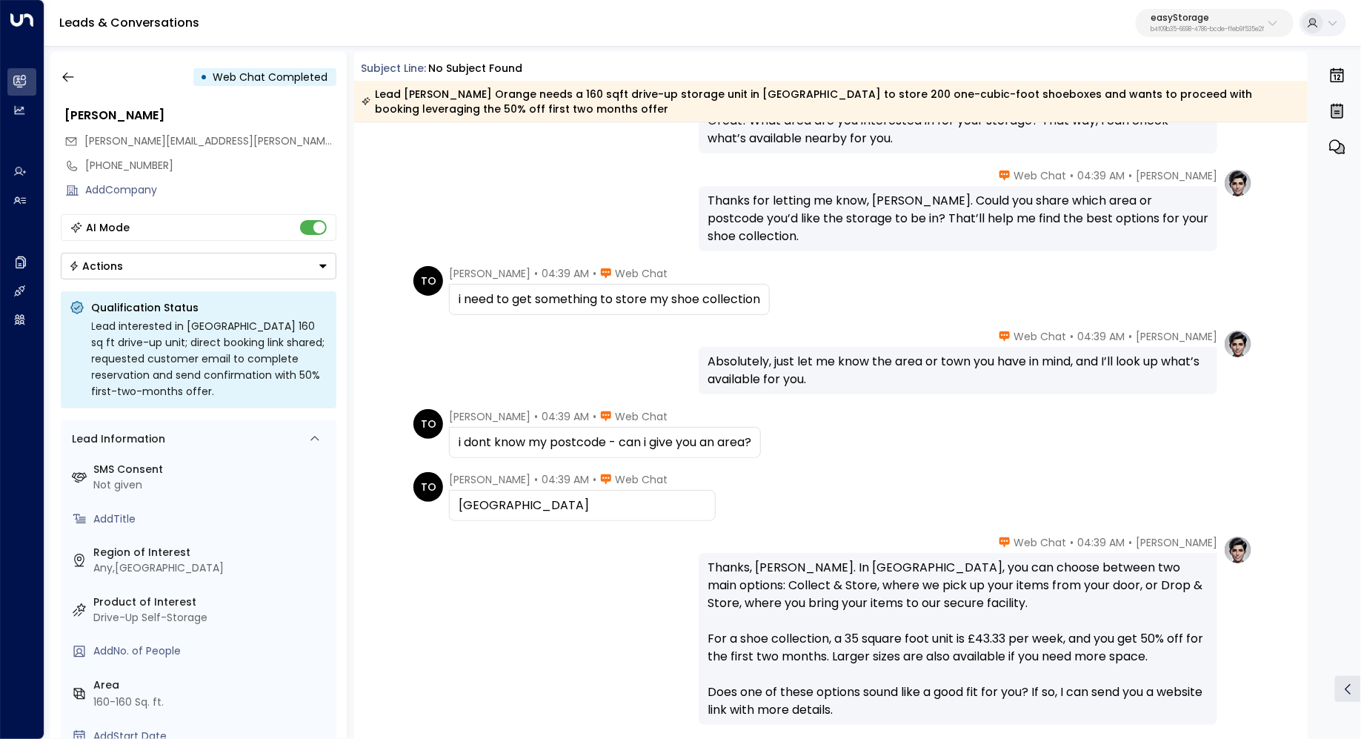
scroll to position [536, 0]
click at [774, 365] on div "Absolutely, just let me know the area or town you have in mind, and I’ll look u…" at bounding box center [958, 373] width 501 height 36
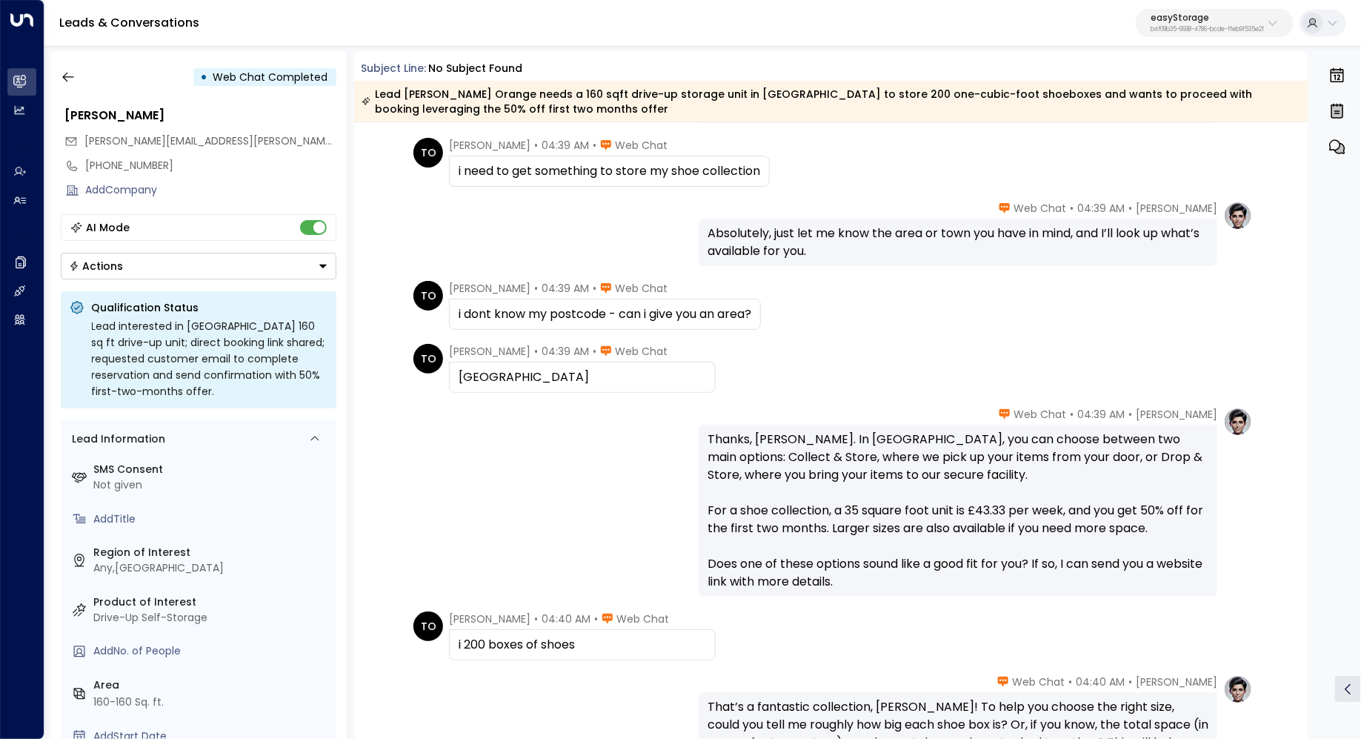
scroll to position [677, 0]
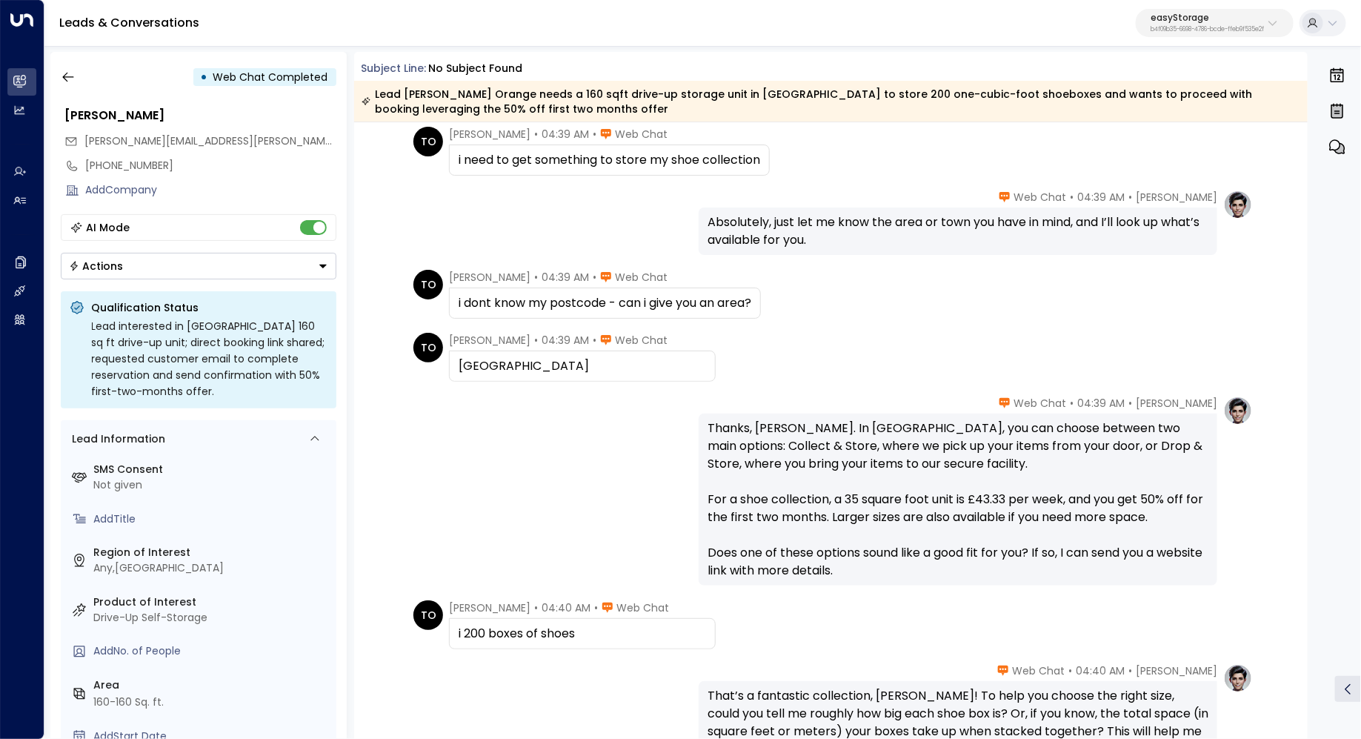
click at [792, 511] on div "Thanks, Tommy. In Brighton, you can choose between two main options: Collect & …" at bounding box center [958, 499] width 501 height 160
click at [836, 510] on div "Thanks, Tommy. In Brighton, you can choose between two main options: Collect & …" at bounding box center [958, 499] width 501 height 160
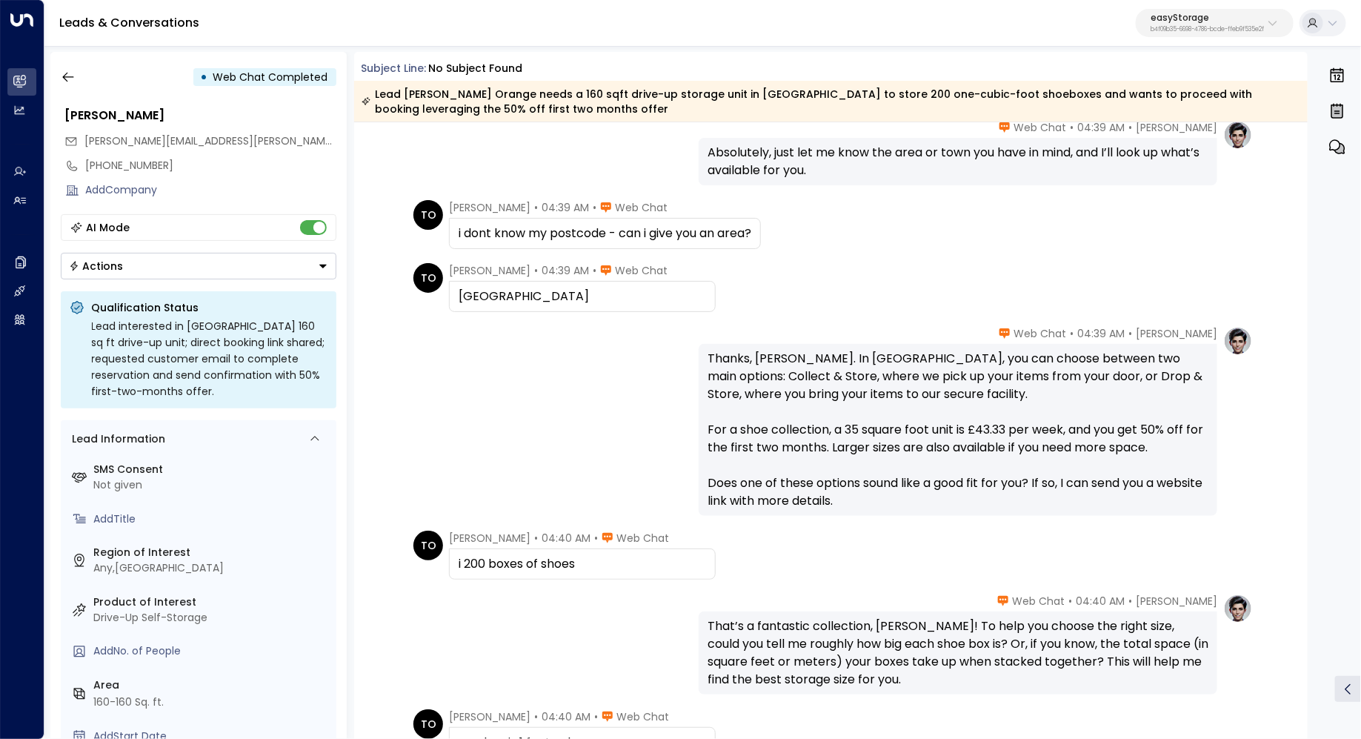
scroll to position [760, 0]
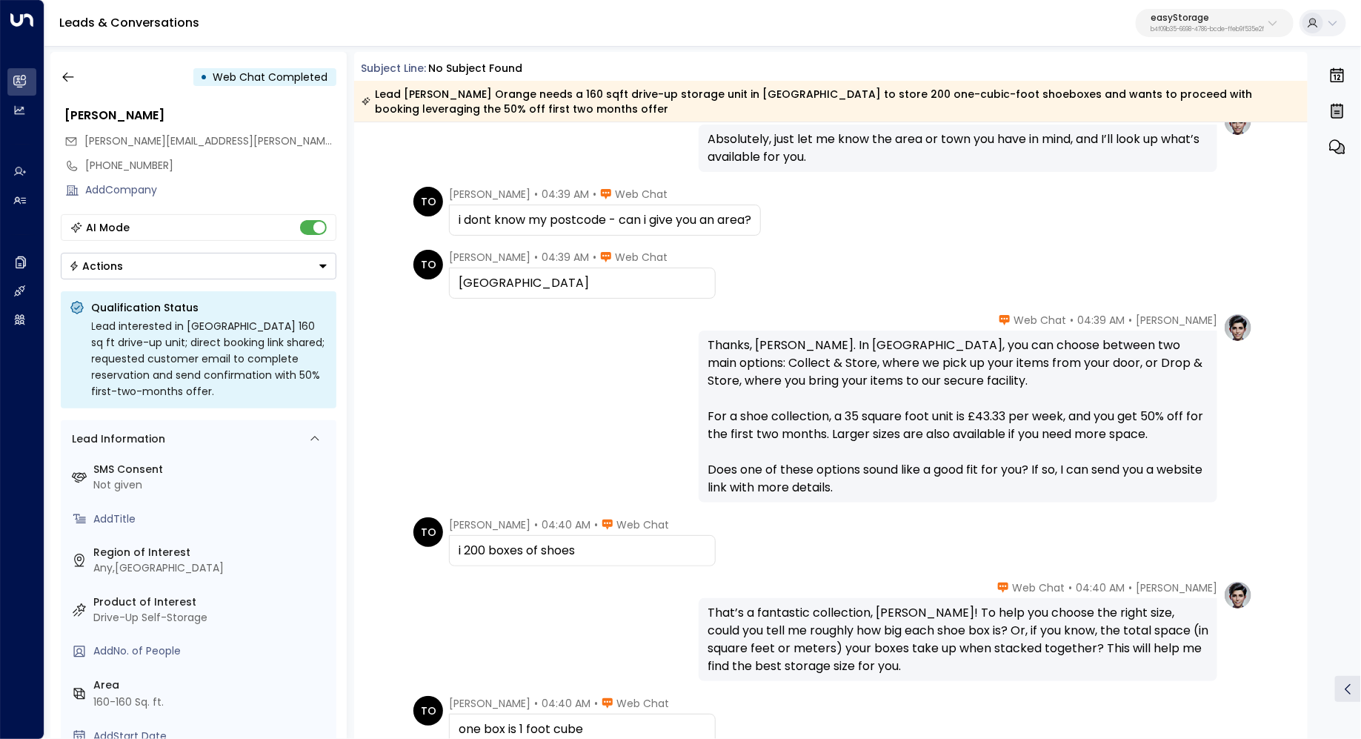
click at [892, 421] on div "Thanks, Tommy. In Brighton, you can choose between two main options: Collect & …" at bounding box center [958, 416] width 501 height 160
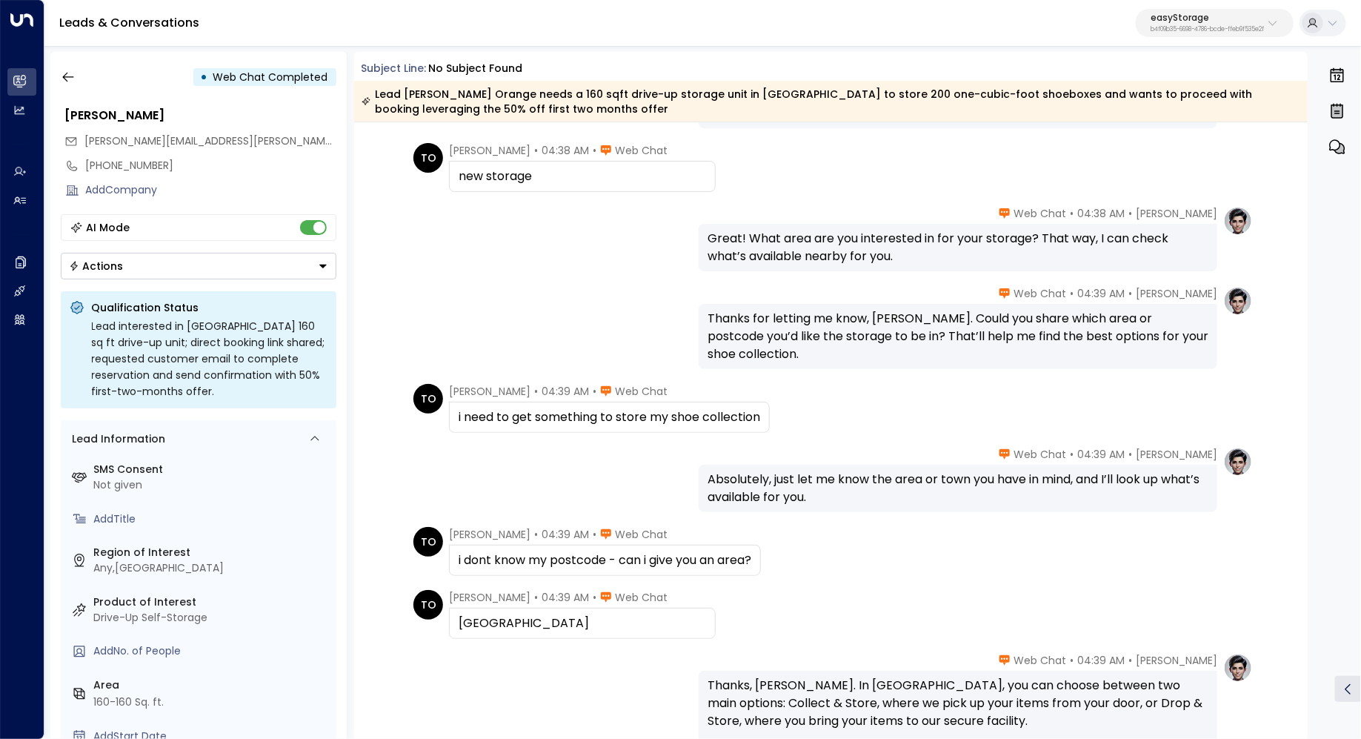
scroll to position [430, 0]
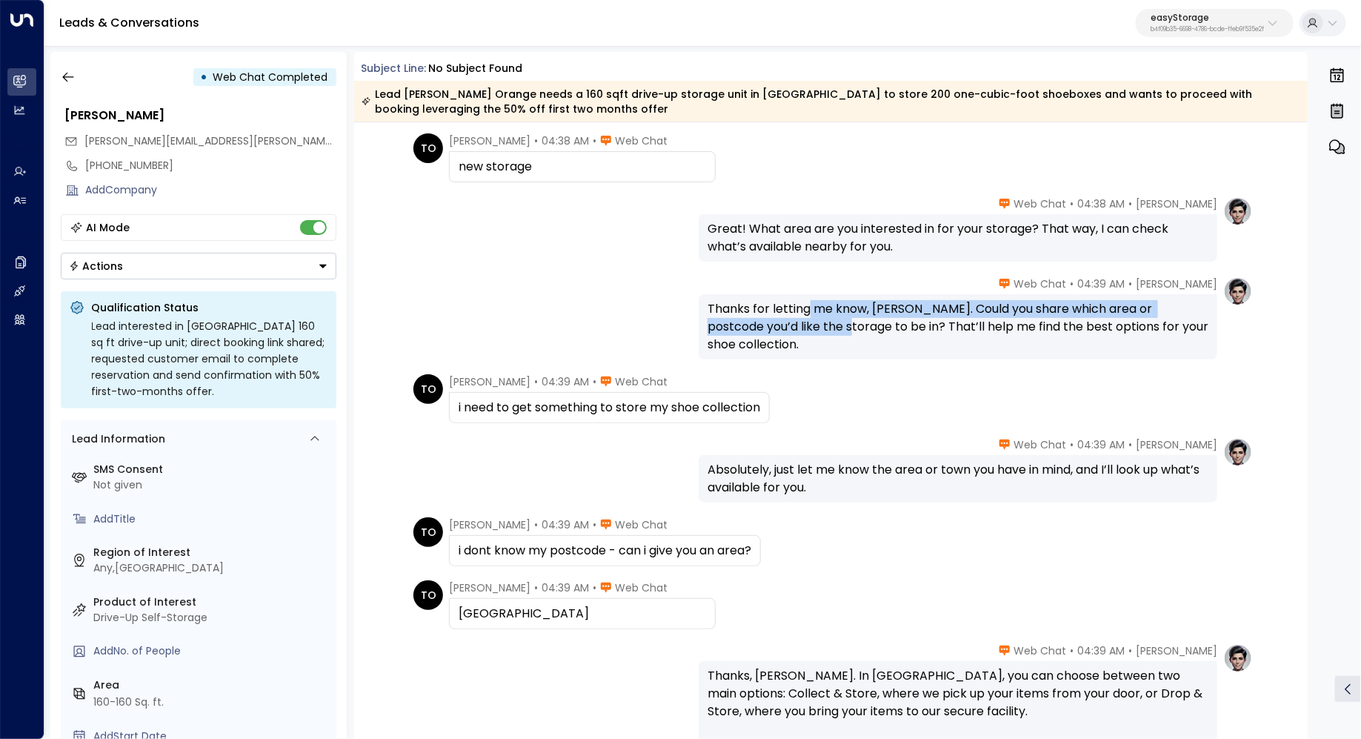
drag, startPoint x: 806, startPoint y: 312, endPoint x: 806, endPoint y: 329, distance: 17.0
click at [806, 329] on div "Thanks for letting me know, Tommy. Could you share which area or postcode you’d…" at bounding box center [958, 326] width 501 height 53
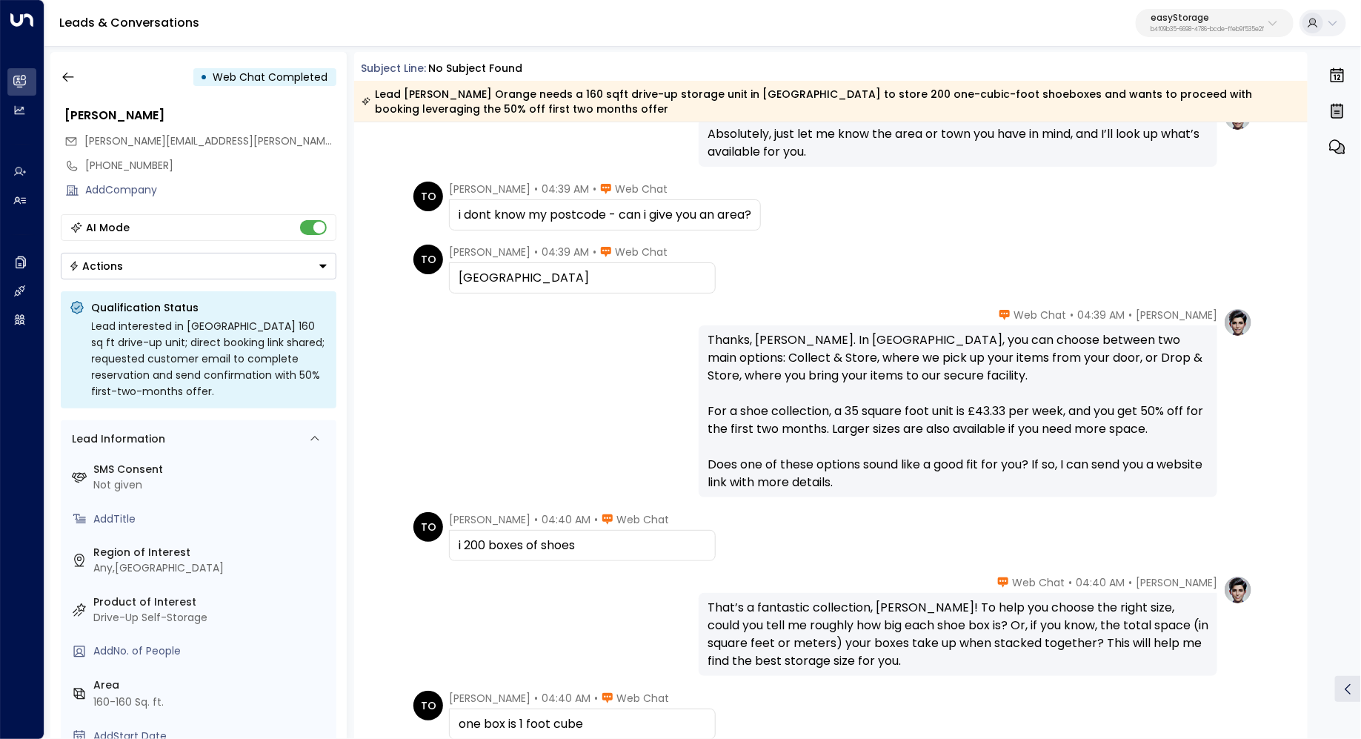
scroll to position [776, 0]
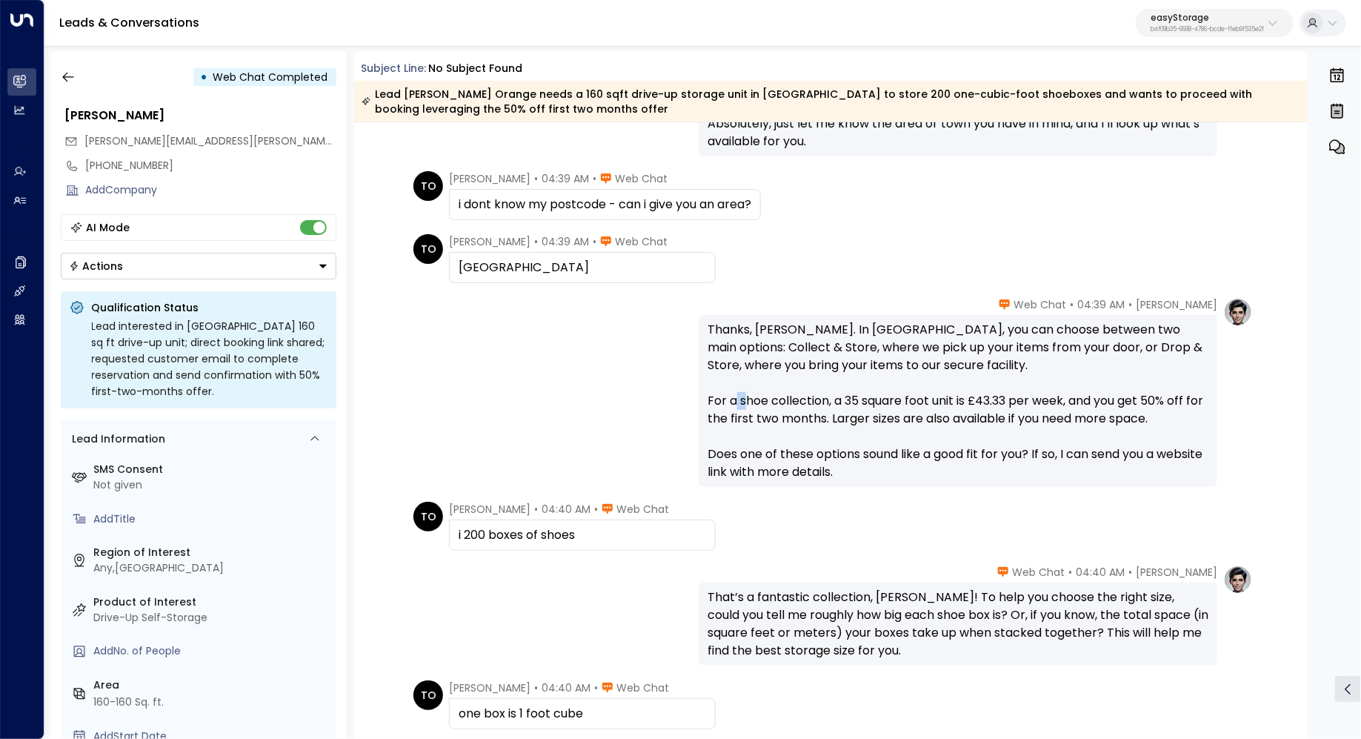
drag, startPoint x: 829, startPoint y: 399, endPoint x: 844, endPoint y: 399, distance: 14.8
click at [844, 399] on div "Thanks, Tommy. In Brighton, you can choose between two main options: Collect & …" at bounding box center [958, 401] width 501 height 160
drag, startPoint x: 814, startPoint y: 399, endPoint x: 814, endPoint y: 409, distance: 10.4
click at [814, 408] on div "Thanks, Tommy. In Brighton, you can choose between two main options: Collect & …" at bounding box center [958, 401] width 501 height 160
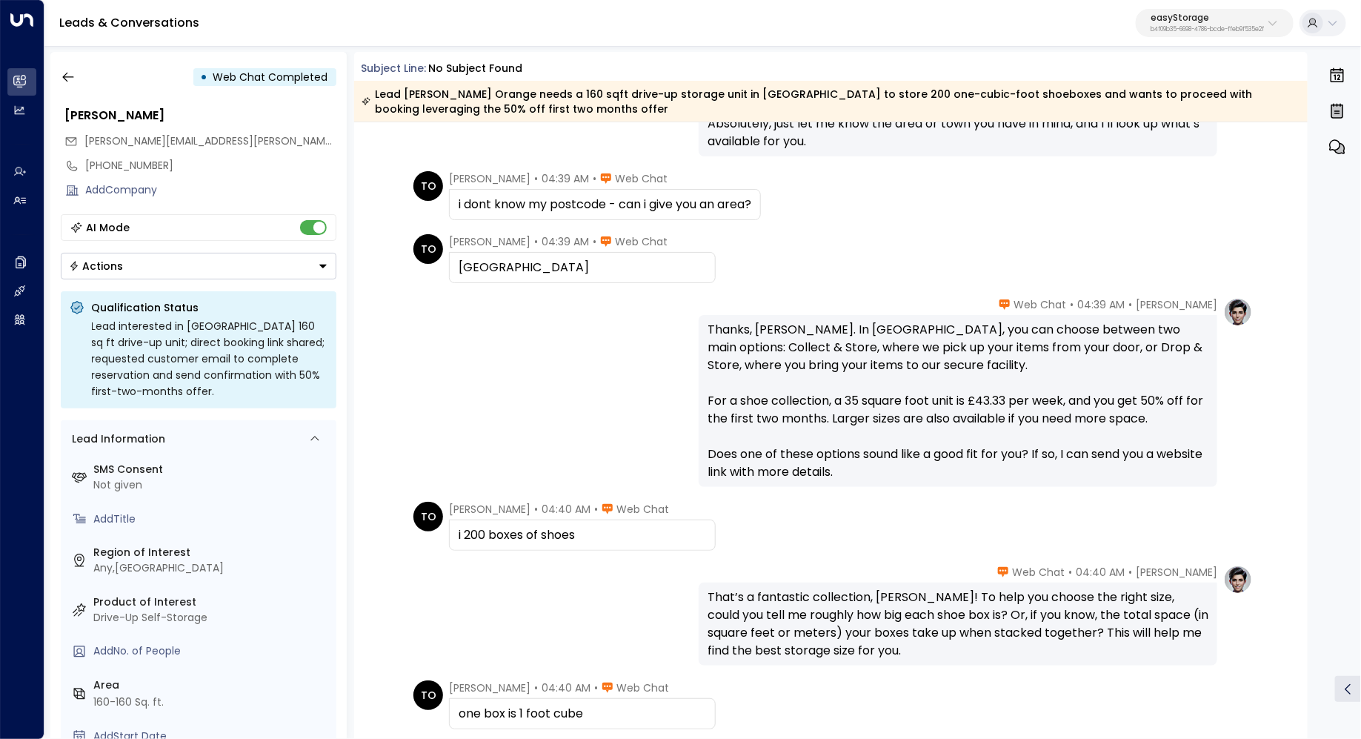
click at [814, 409] on div "Thanks, Tommy. In Brighton, you can choose between two main options: Collect & …" at bounding box center [958, 401] width 501 height 160
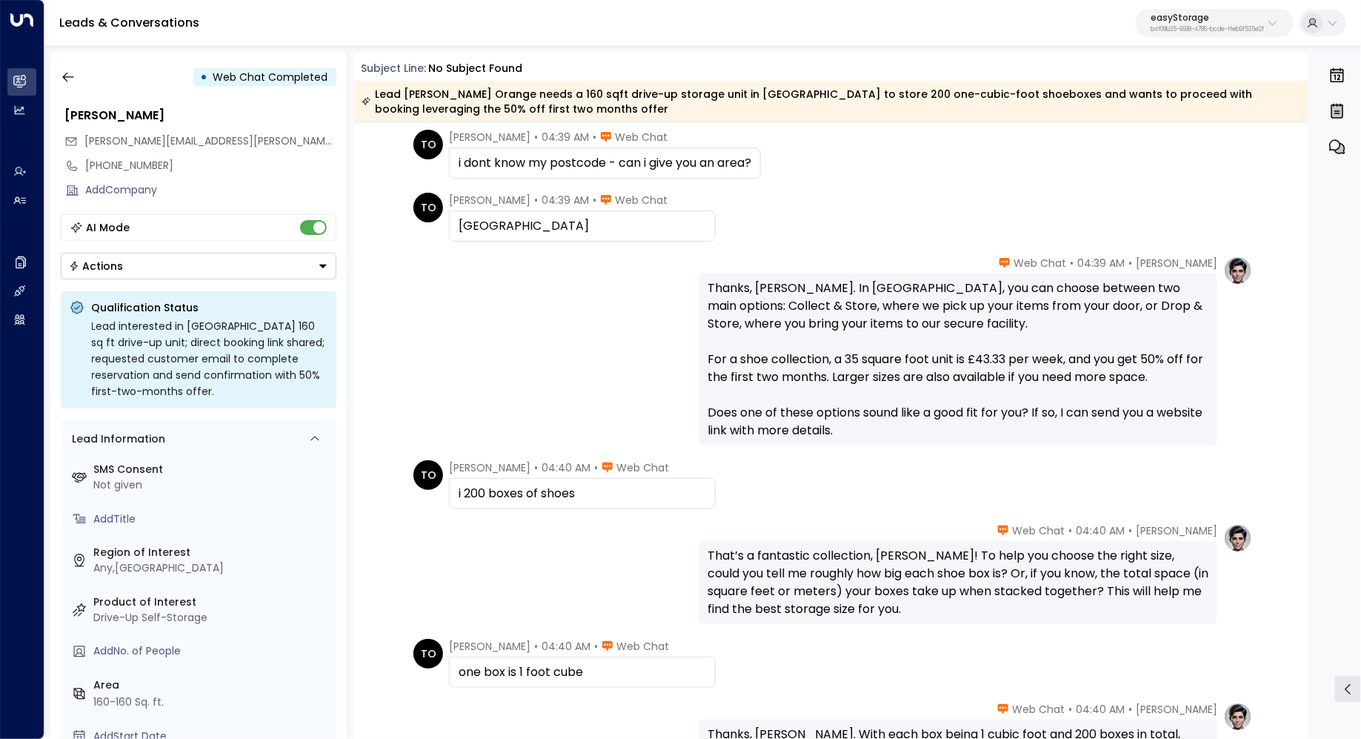
scroll to position [830, 0]
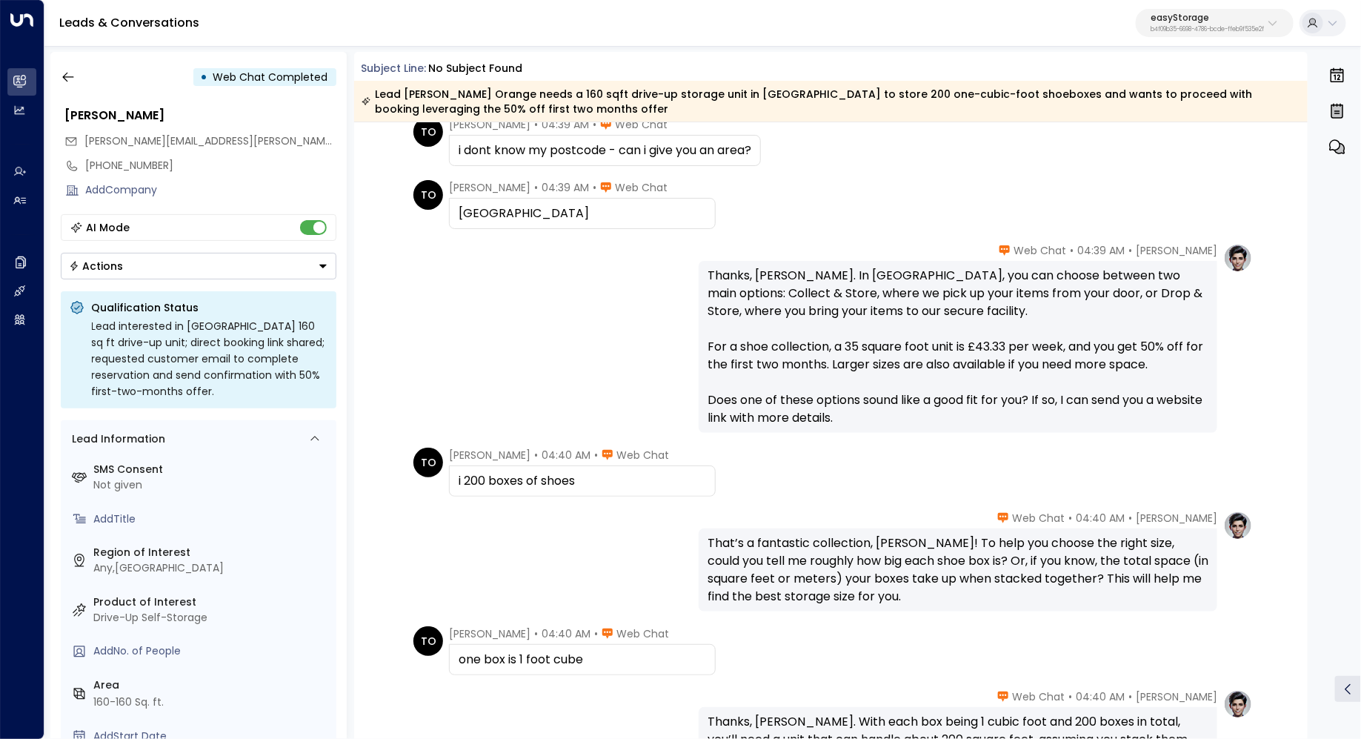
click at [809, 404] on div "Thanks, Tommy. In Brighton, you can choose between two main options: Collect & …" at bounding box center [958, 347] width 501 height 160
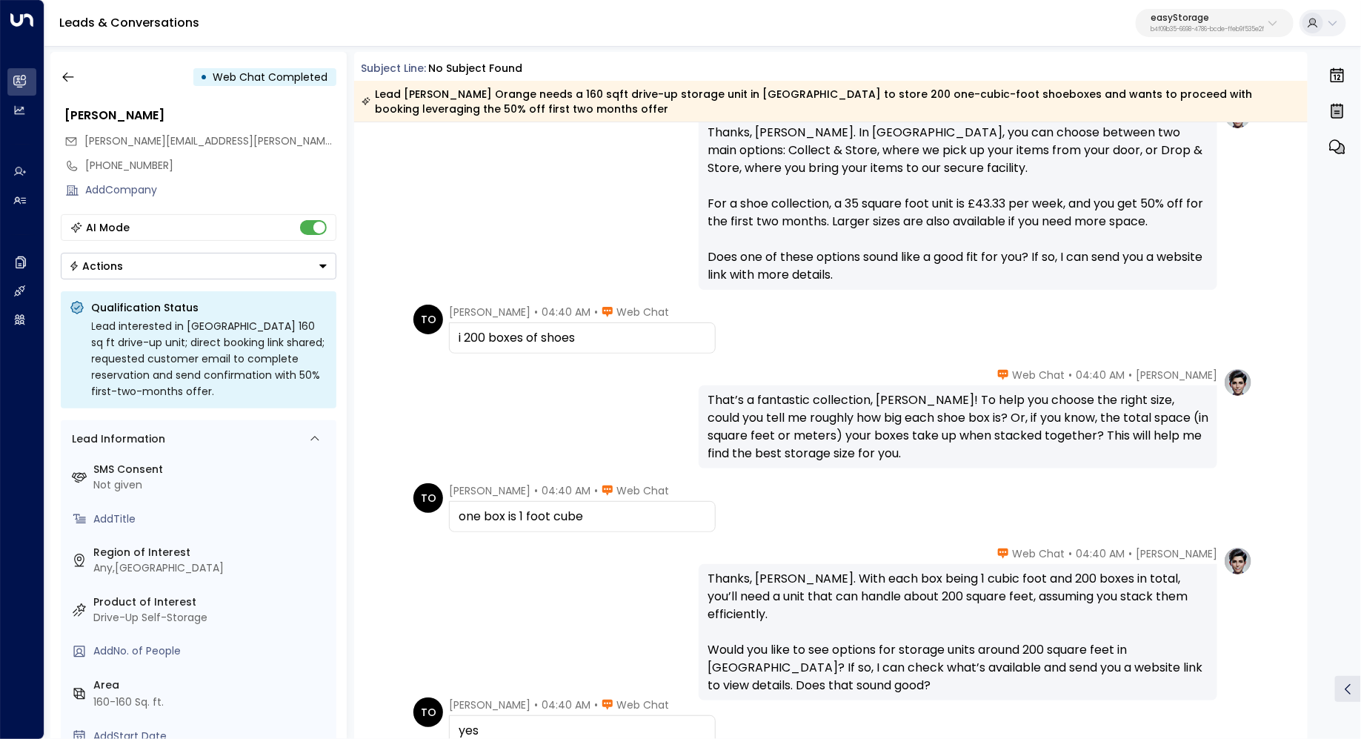
scroll to position [982, 0]
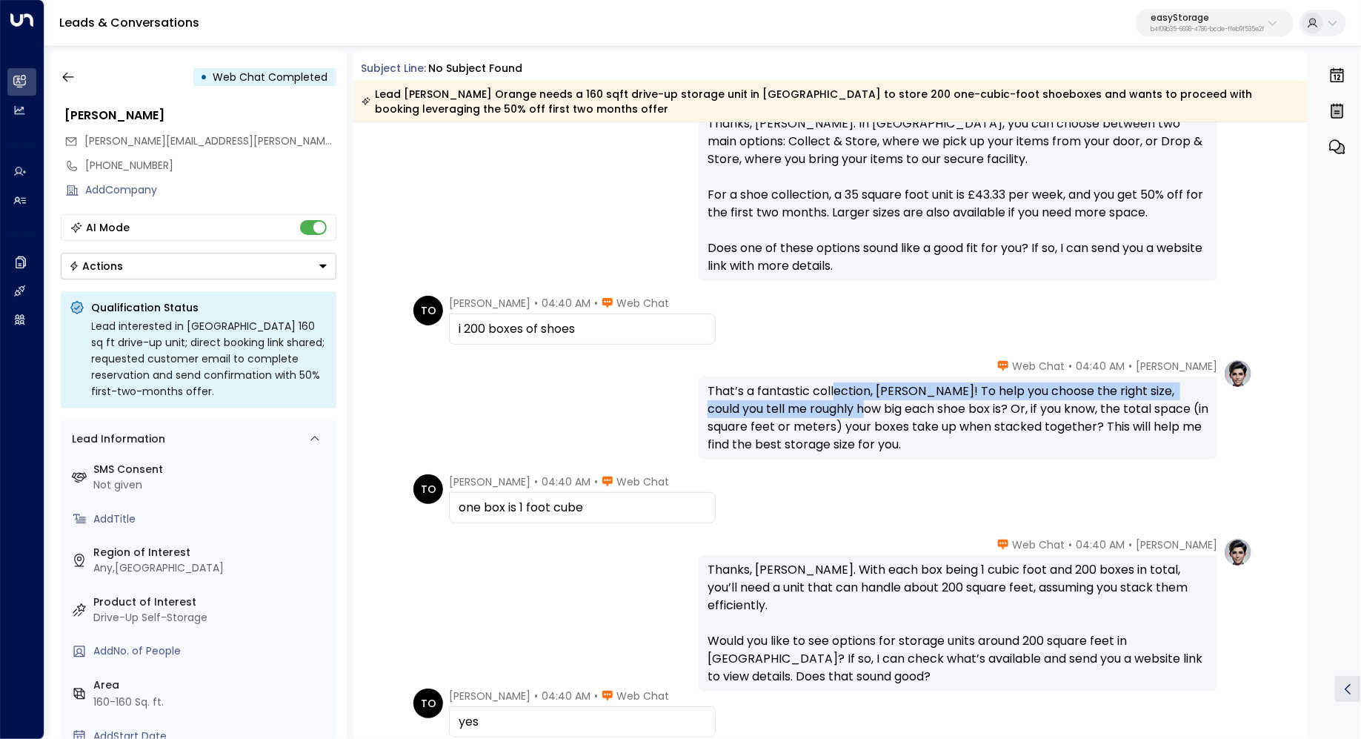
drag, startPoint x: 833, startPoint y: 393, endPoint x: 833, endPoint y: 401, distance: 8.2
click at [833, 401] on div "That’s a fantastic collection, Tommy! To help you choose the right size, could …" at bounding box center [958, 417] width 501 height 71
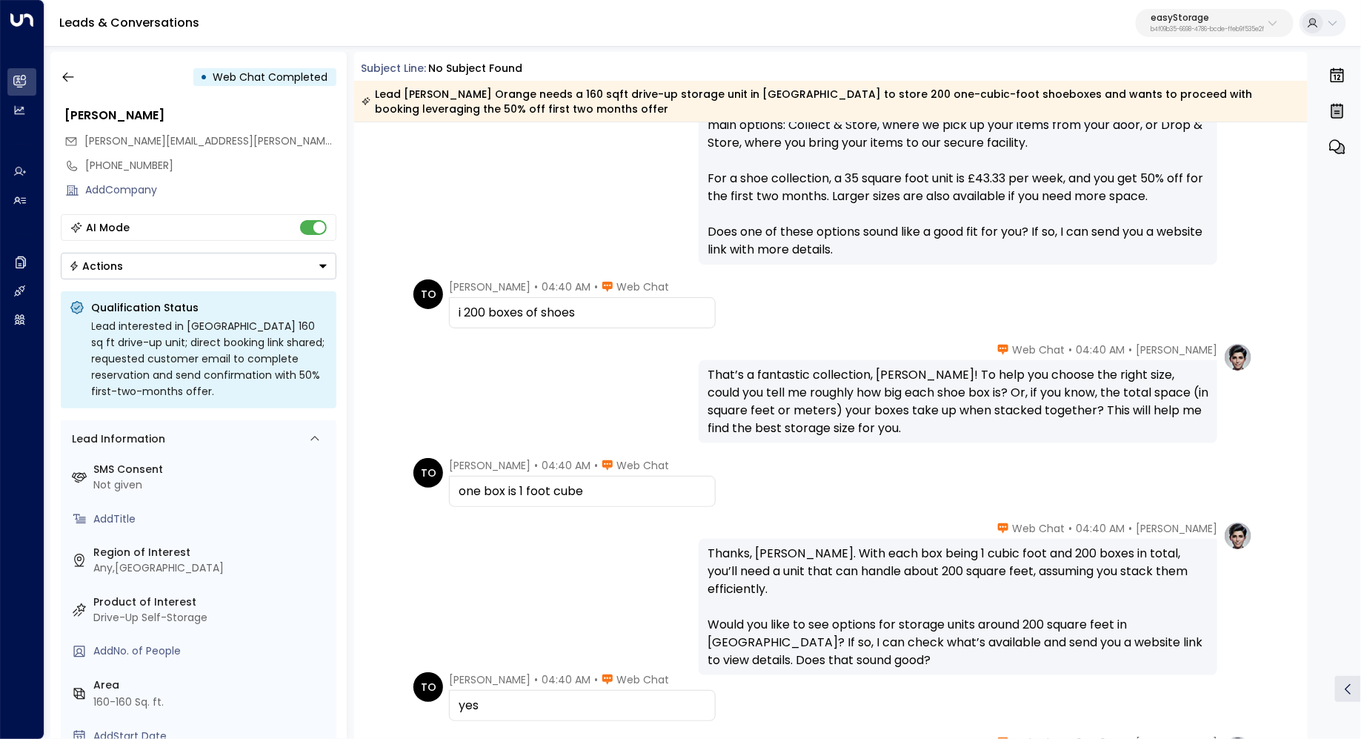
scroll to position [1003, 0]
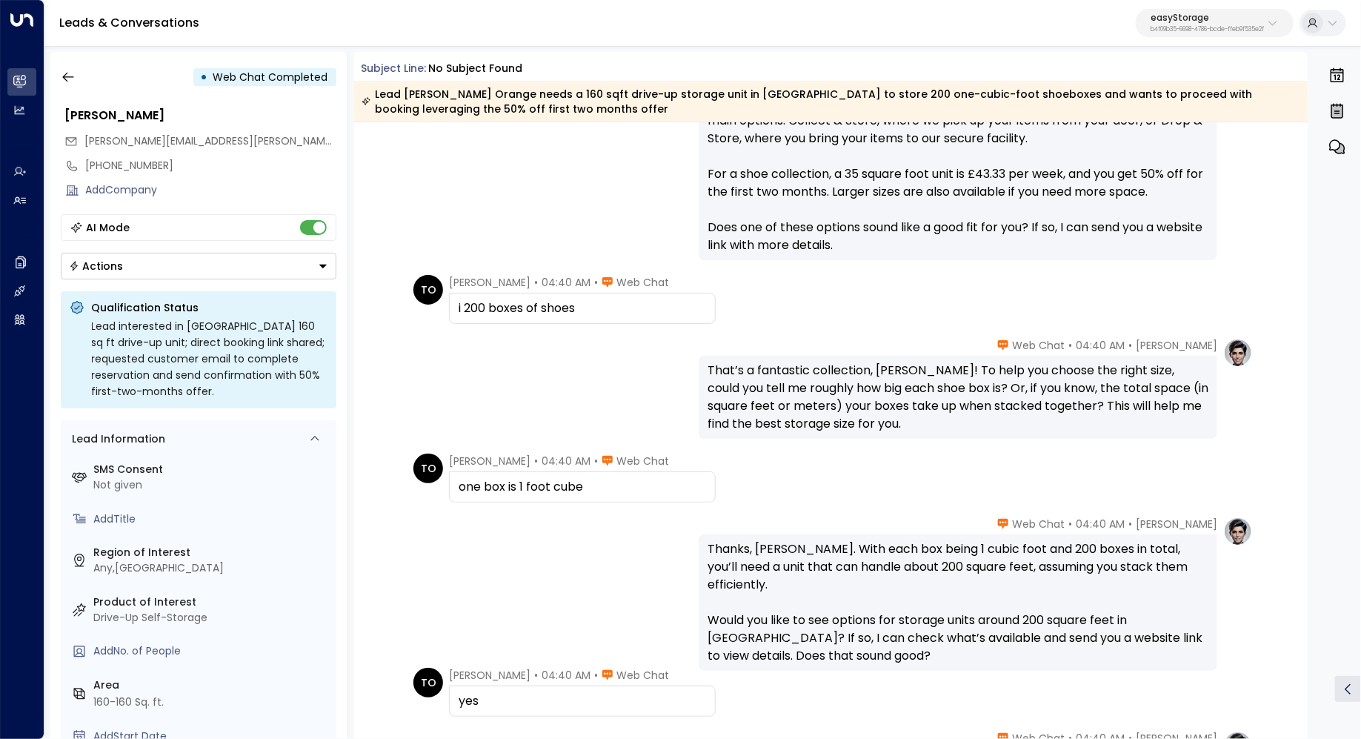
click at [798, 395] on div "That’s a fantastic collection, Tommy! To help you choose the right size, could …" at bounding box center [958, 397] width 501 height 71
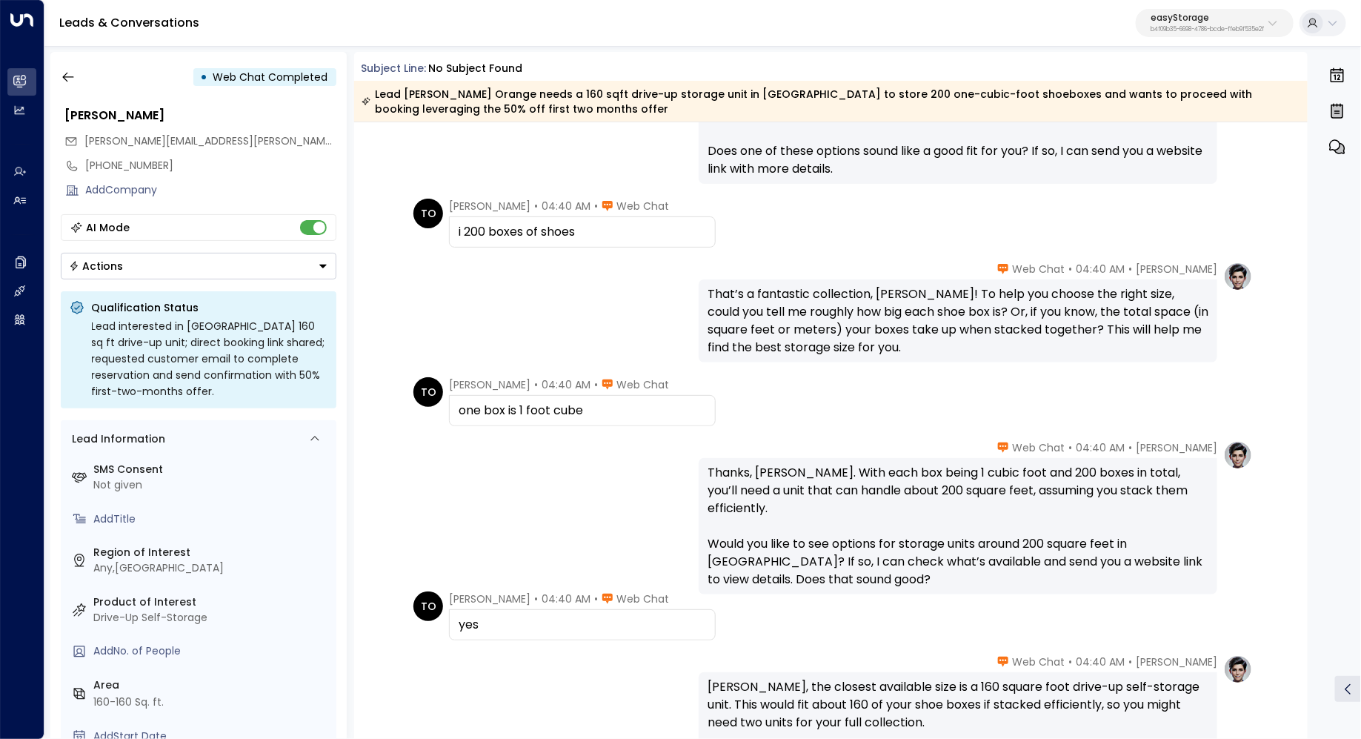
scroll to position [1093, 0]
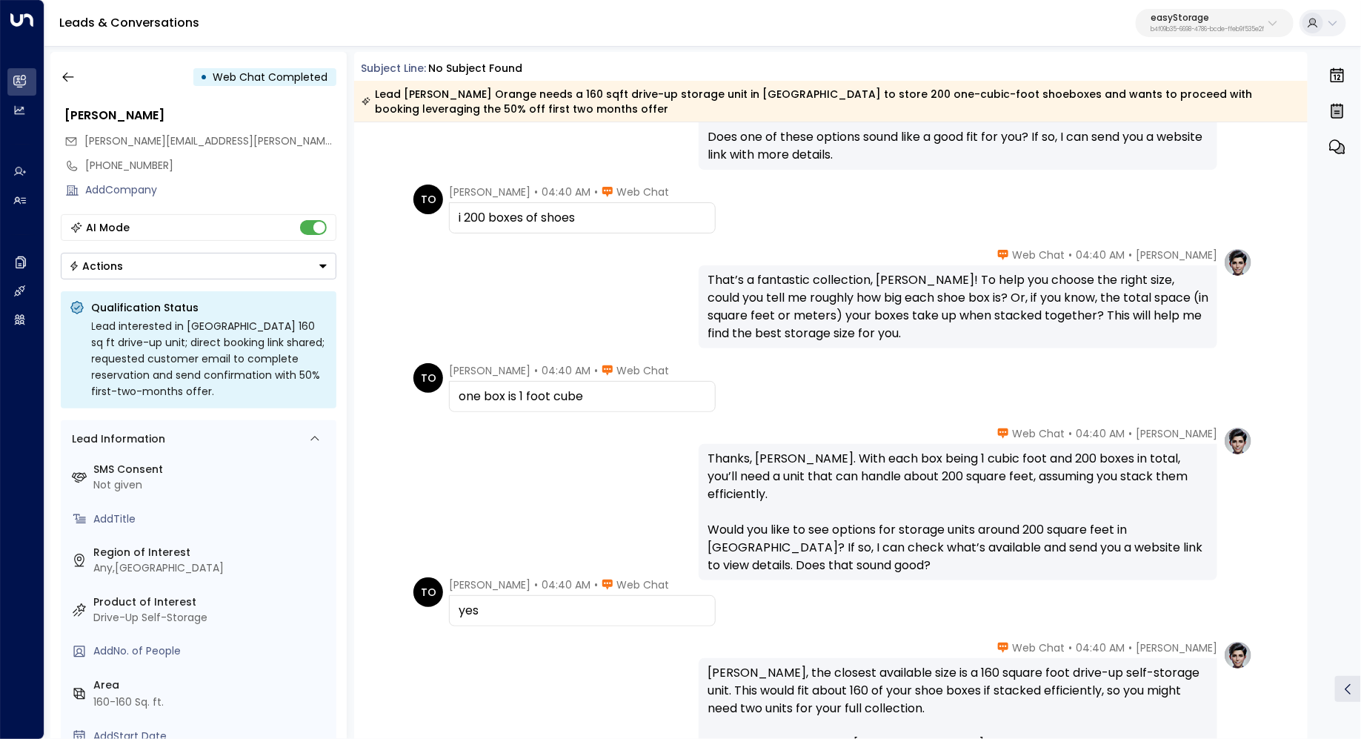
click at [790, 458] on div "Thanks, Tommy. With each box being 1 cubic foot and 200 boxes in total, you’ll …" at bounding box center [958, 512] width 501 height 125
drag, startPoint x: 808, startPoint y: 459, endPoint x: 808, endPoint y: 469, distance: 10.4
click at [808, 469] on div "Thanks, Tommy. With each box being 1 cubic foot and 200 boxes in total, you’ll …" at bounding box center [958, 512] width 501 height 125
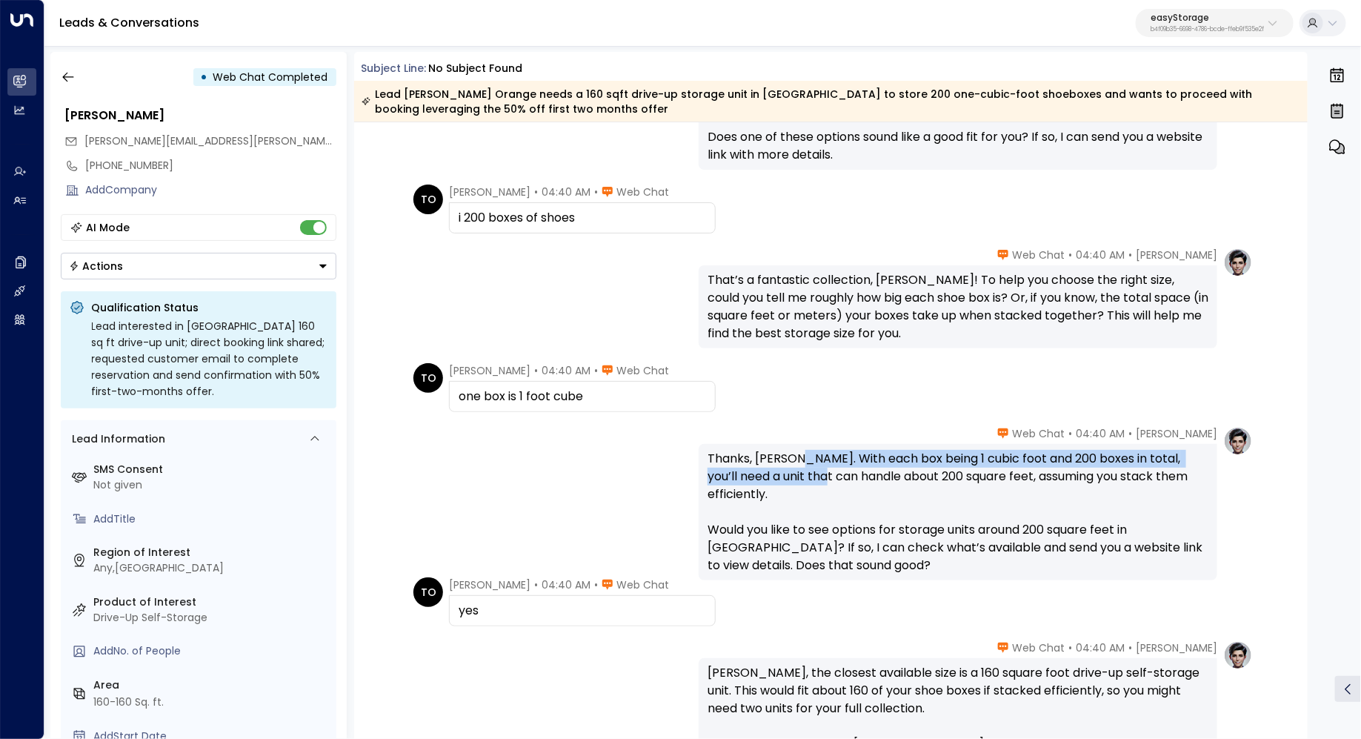
click at [808, 469] on div "Thanks, Tommy. With each box being 1 cubic foot and 200 boxes in total, you’ll …" at bounding box center [958, 512] width 501 height 125
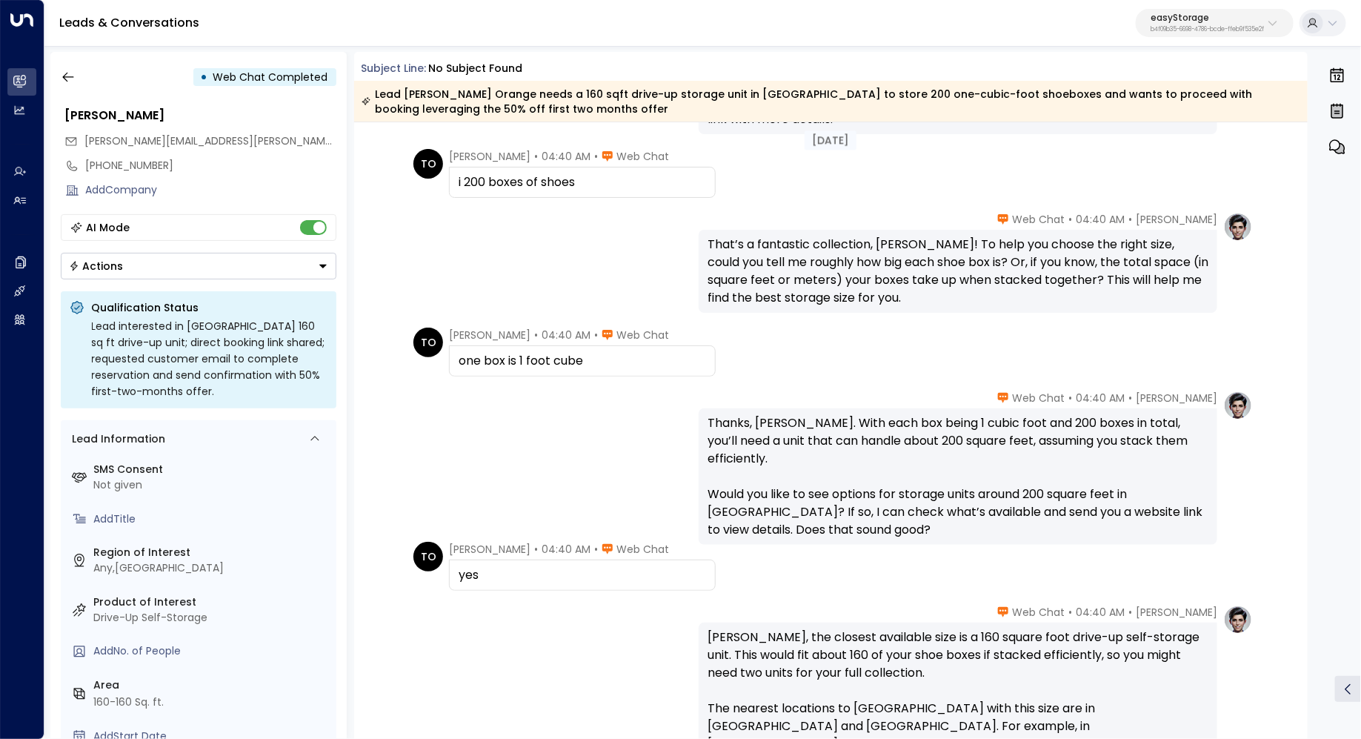
scroll to position [1132, 0]
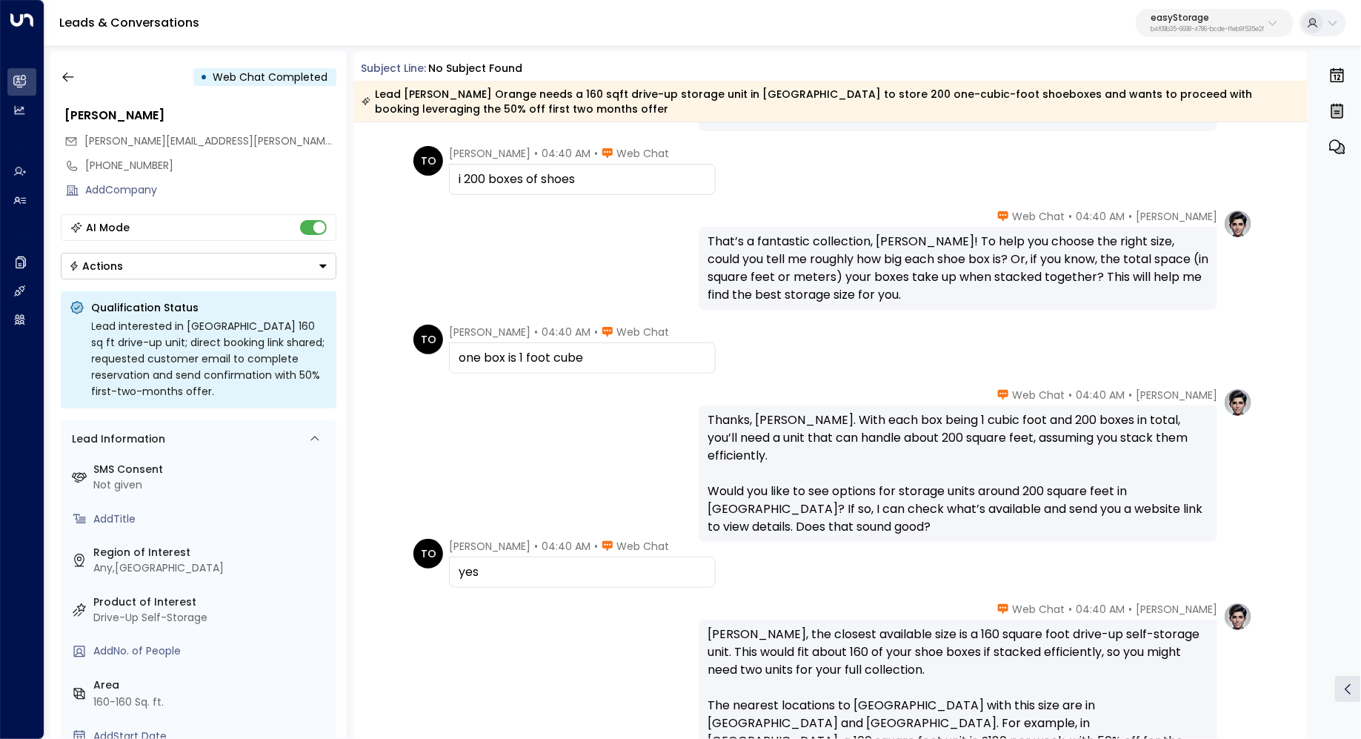
click at [783, 480] on div "Thanks, Tommy. With each box being 1 cubic foot and 200 boxes in total, you’ll …" at bounding box center [958, 473] width 501 height 125
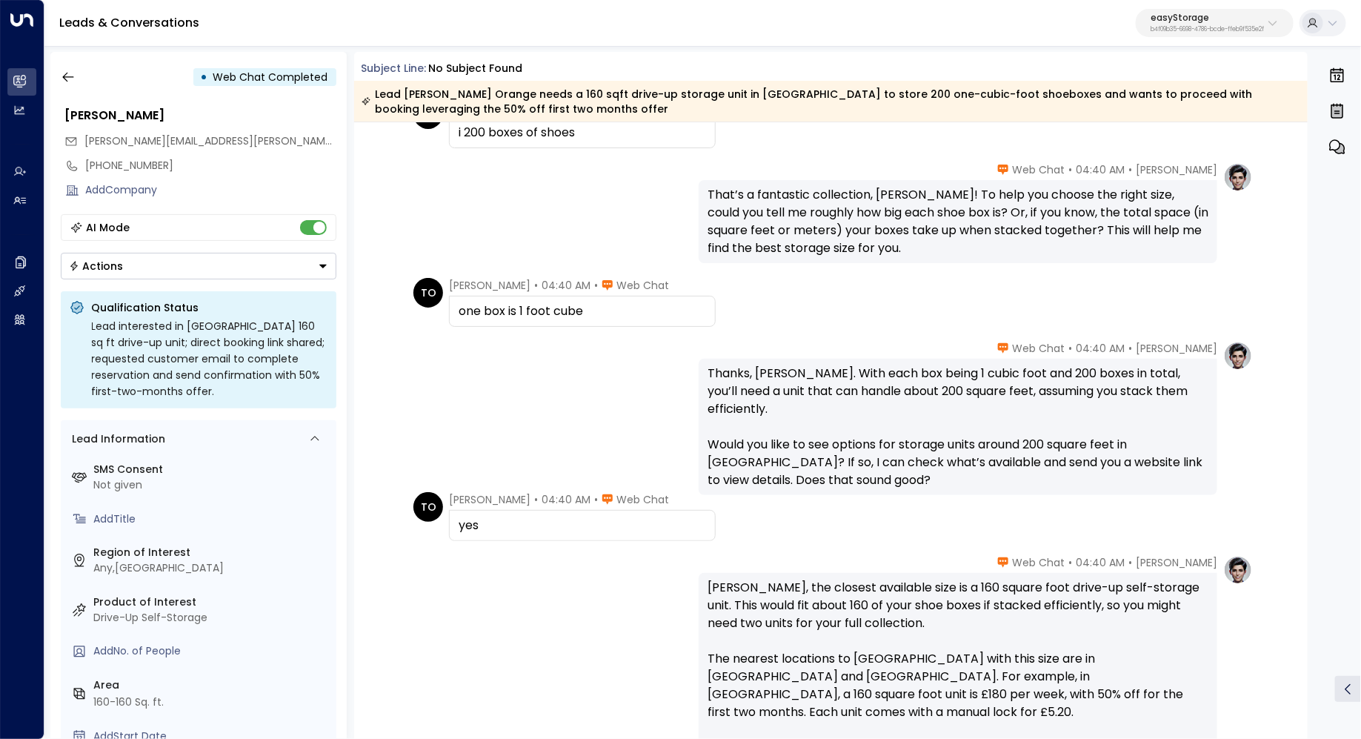
scroll to position [1187, 0]
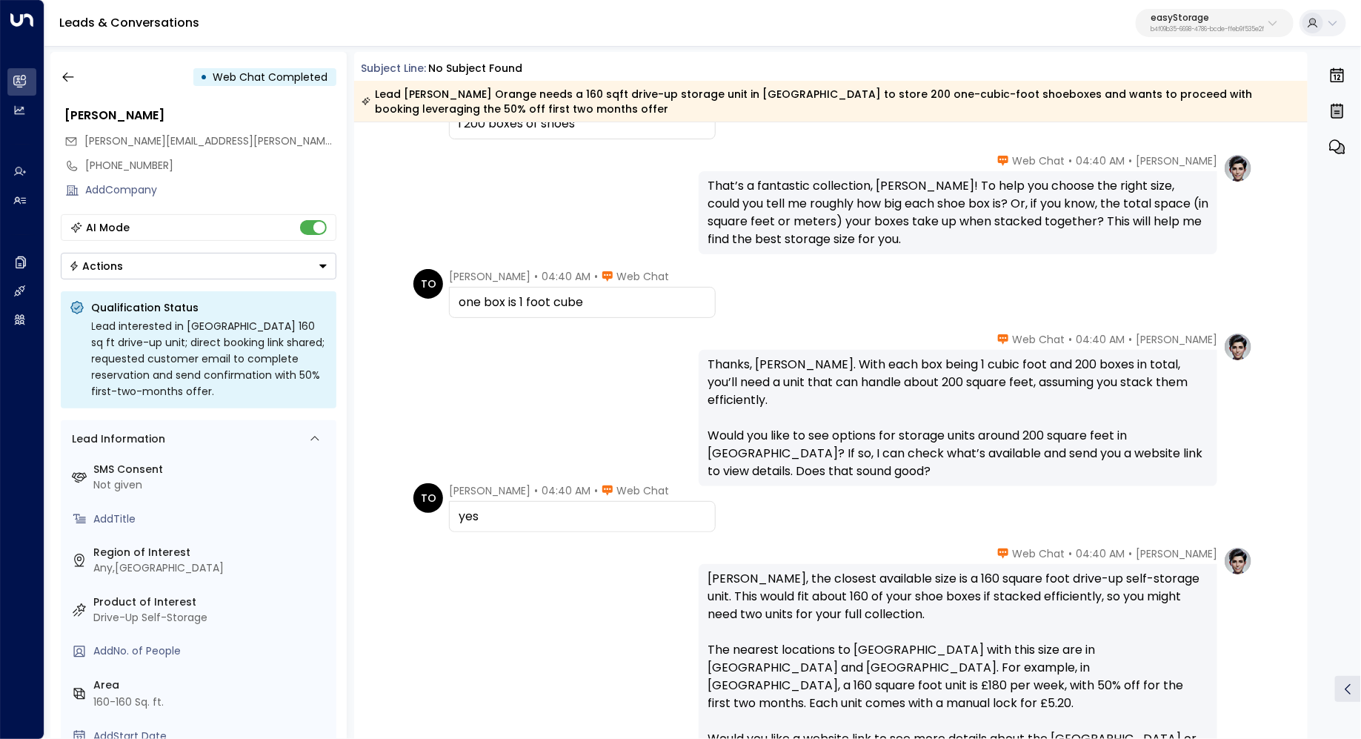
click at [819, 420] on div "Thanks, Tommy. With each box being 1 cubic foot and 200 boxes in total, you’ll …" at bounding box center [958, 418] width 501 height 125
click at [819, 421] on div "Thanks, Tommy. With each box being 1 cubic foot and 200 boxes in total, you’ll …" at bounding box center [958, 418] width 501 height 125
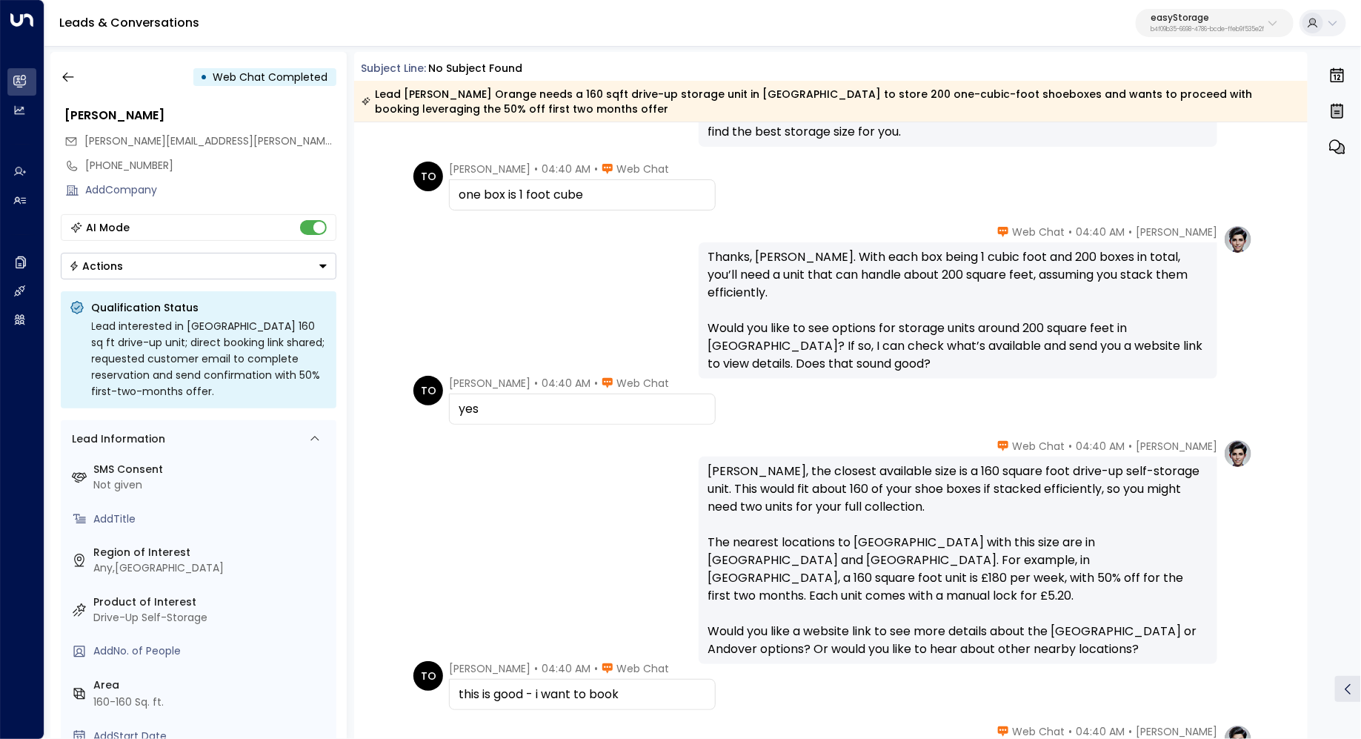
scroll to position [1321, 0]
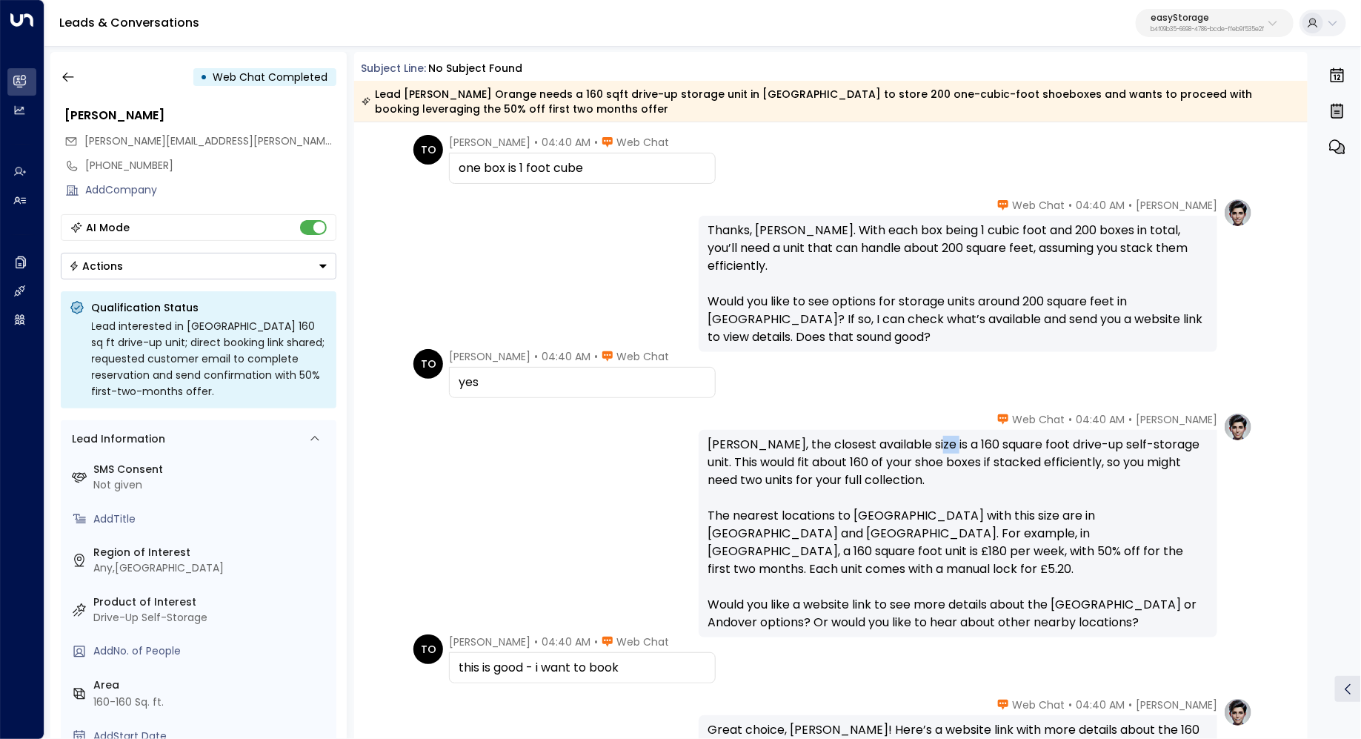
drag, startPoint x: 932, startPoint y: 441, endPoint x: 950, endPoint y: 442, distance: 18.6
click at [950, 442] on div "[PERSON_NAME], the closest available size is a 160 square foot drive-up self-st…" at bounding box center [958, 534] width 501 height 196
click at [806, 460] on div "[PERSON_NAME], the closest available size is a 160 square foot drive-up self-st…" at bounding box center [958, 534] width 501 height 196
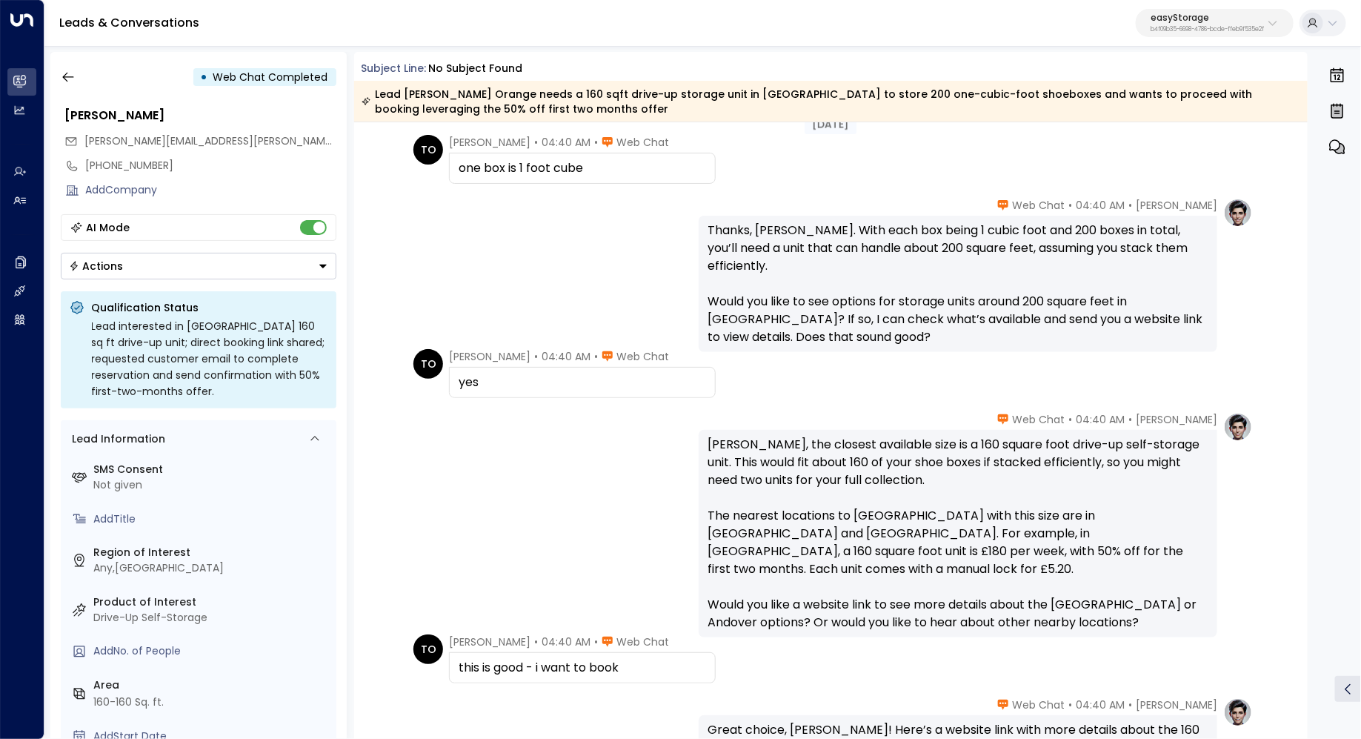
scroll to position [1361, 0]
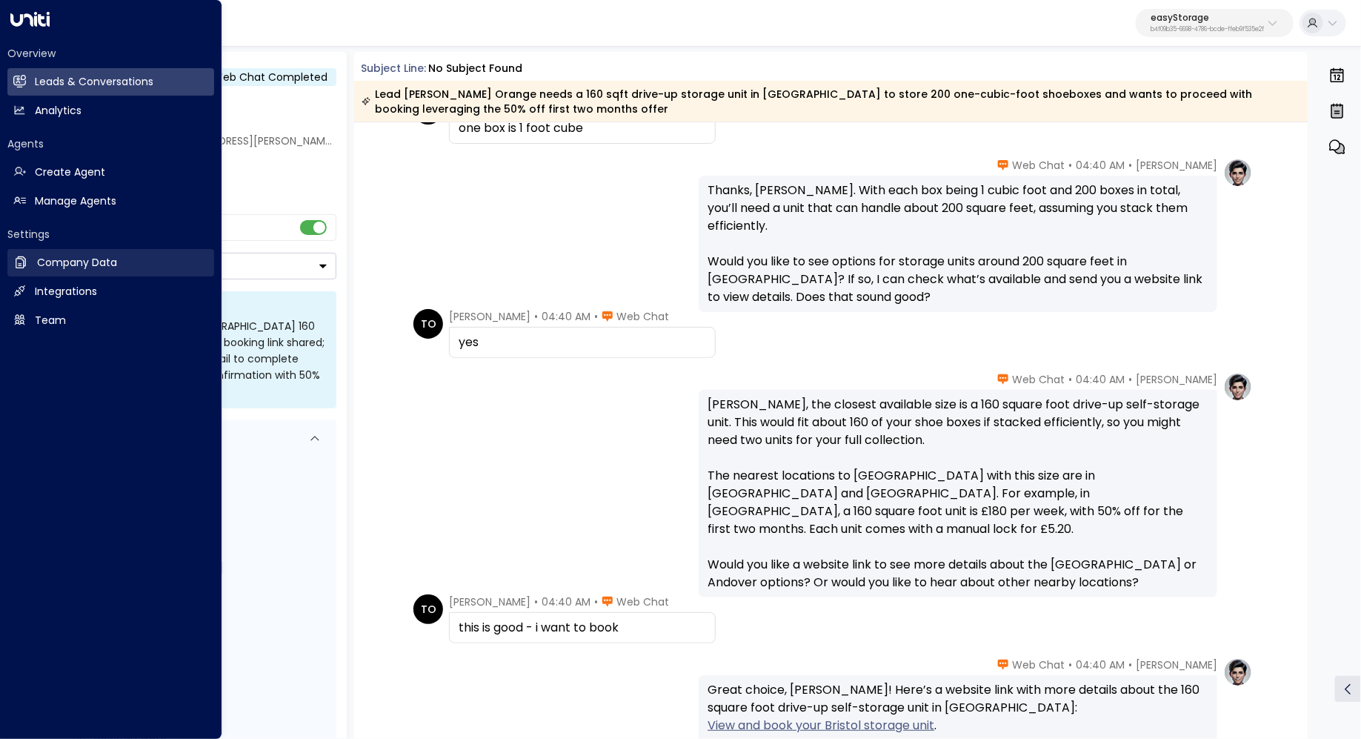
click at [71, 254] on link "Company Data Company Data" at bounding box center [110, 262] width 207 height 27
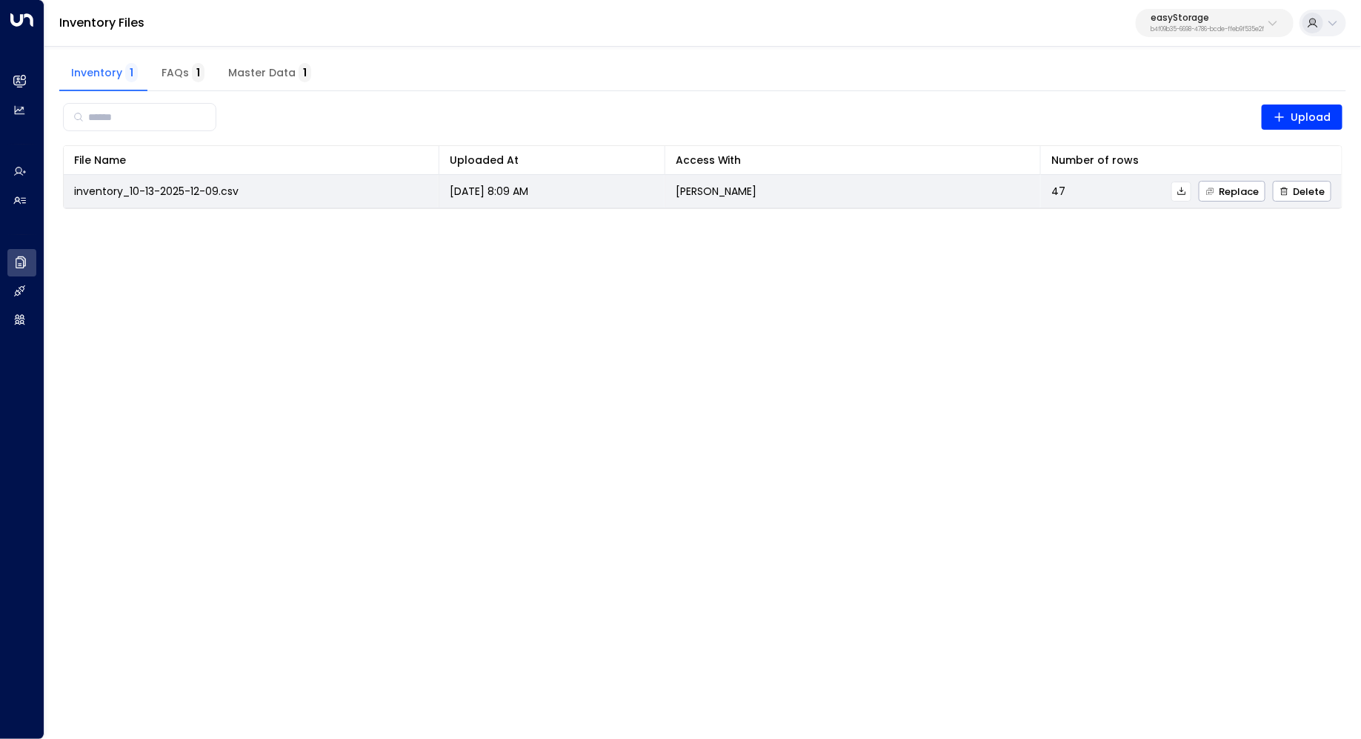
click at [1185, 193] on icon at bounding box center [1182, 191] width 8 height 8
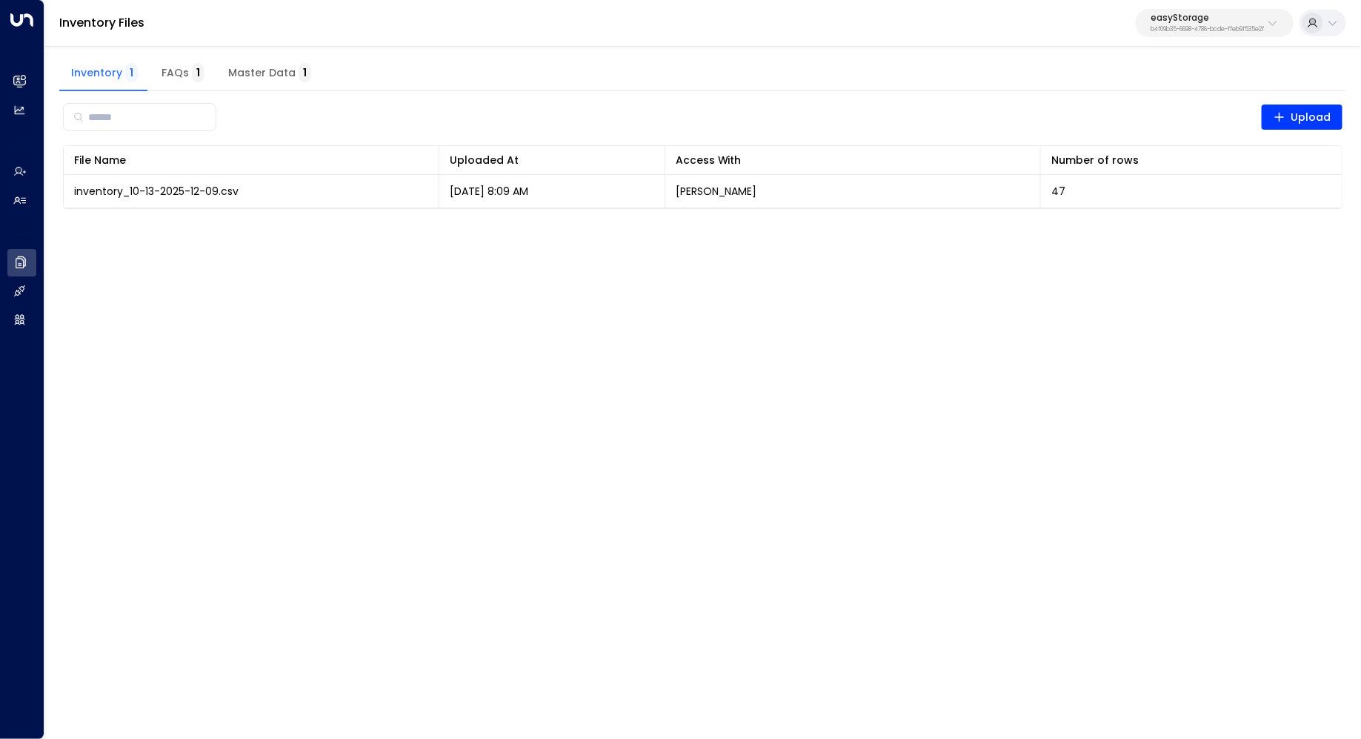
click at [272, 67] on span "Master Data 1" at bounding box center [269, 73] width 83 height 13
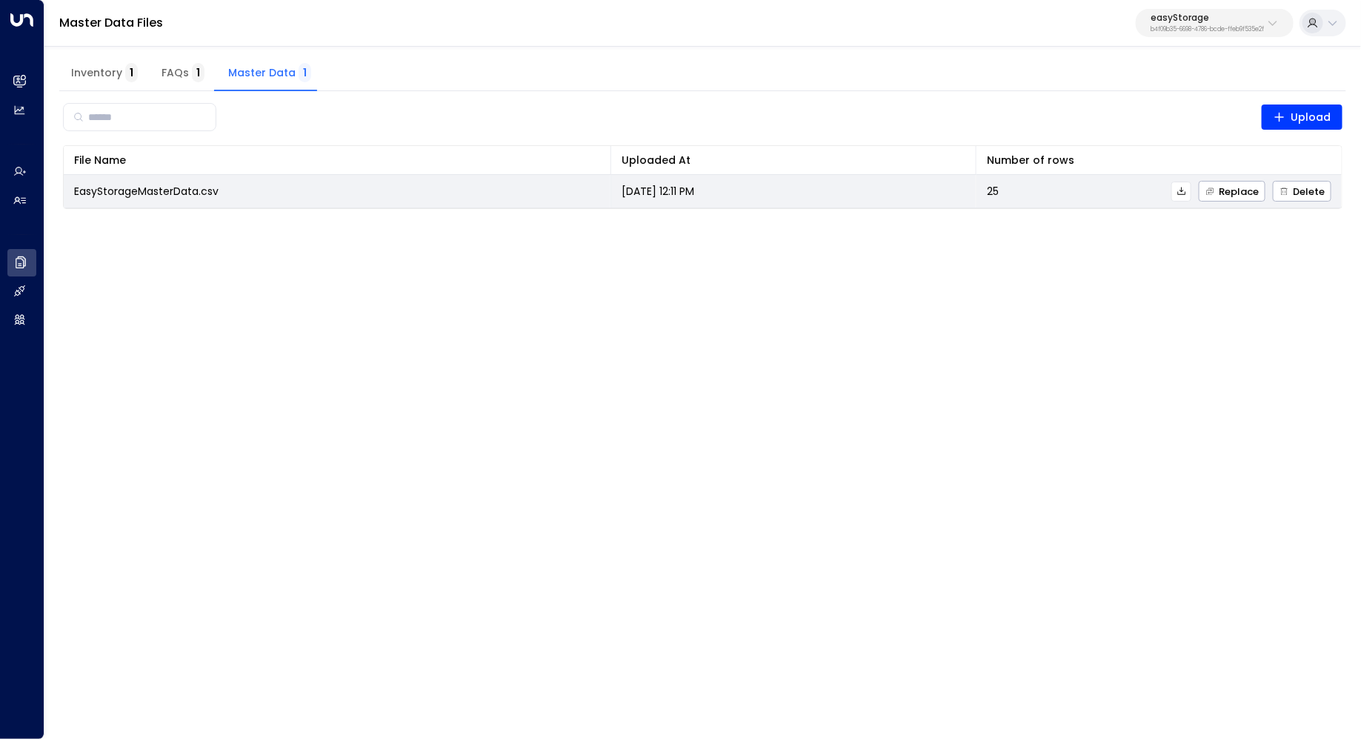
click at [1187, 192] on icon at bounding box center [1182, 191] width 10 height 10
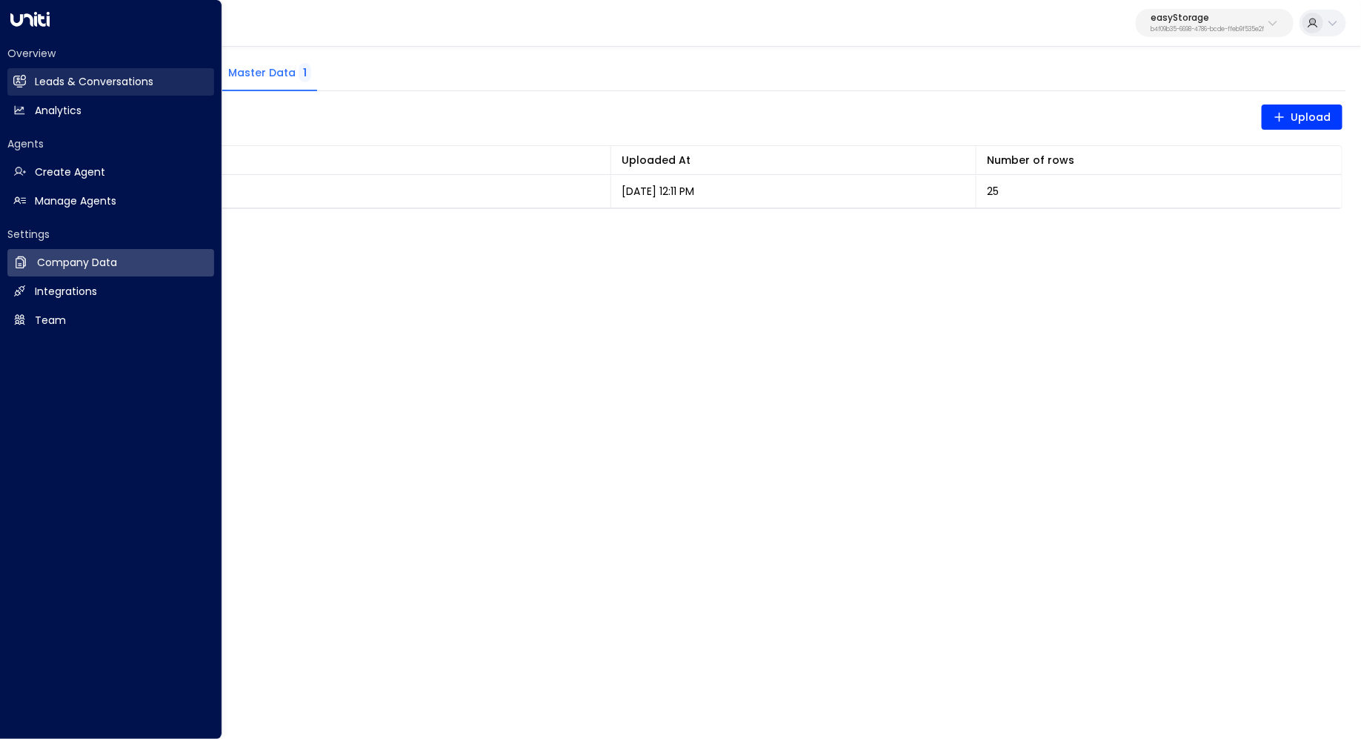
click at [36, 84] on h2 "Leads & Conversations" at bounding box center [94, 82] width 119 height 16
